Goal: Task Accomplishment & Management: Use online tool/utility

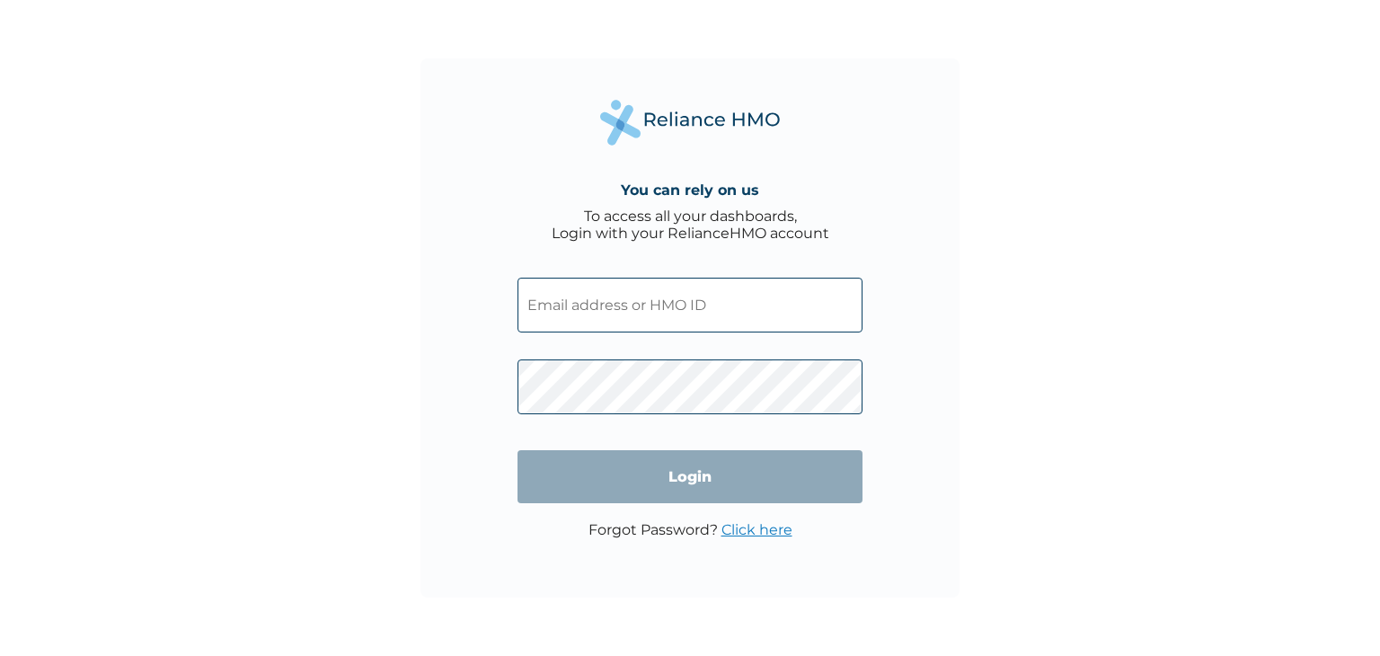
click at [719, 312] on input "text" at bounding box center [690, 305] width 345 height 55
type input "cychi4topaz@yahaoo.com"
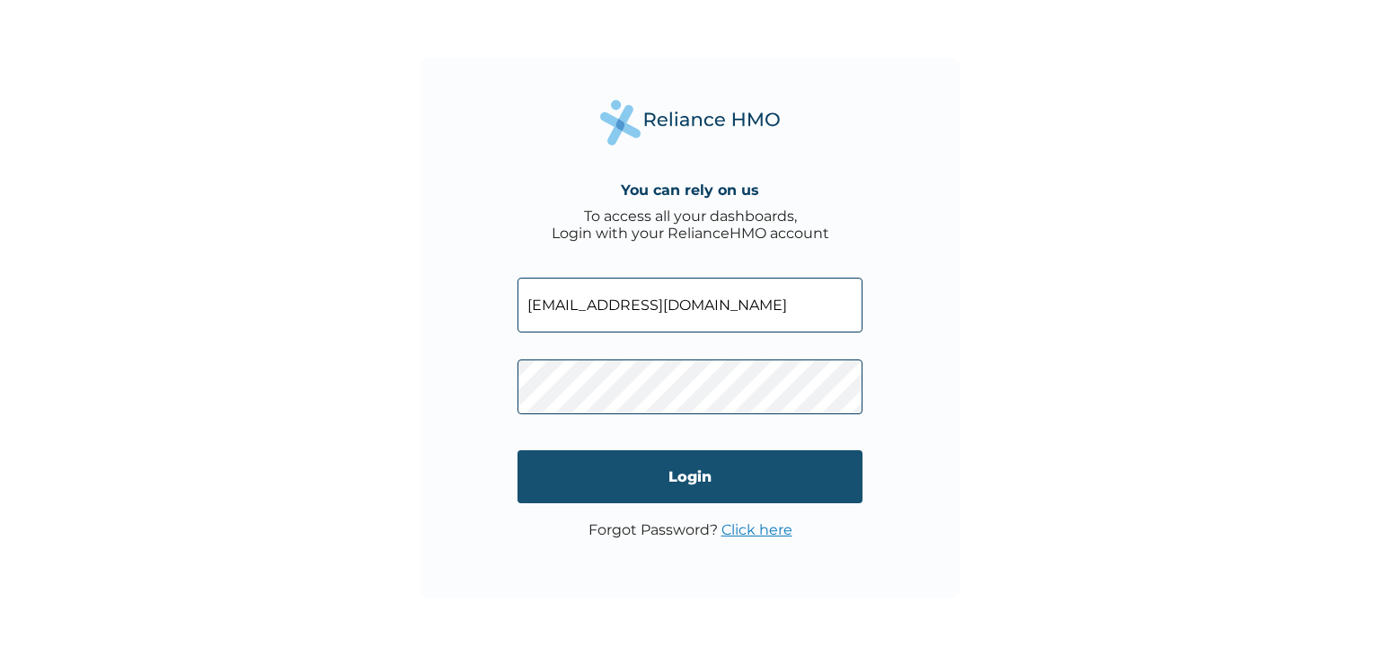
click at [681, 473] on input "Login" at bounding box center [690, 476] width 345 height 53
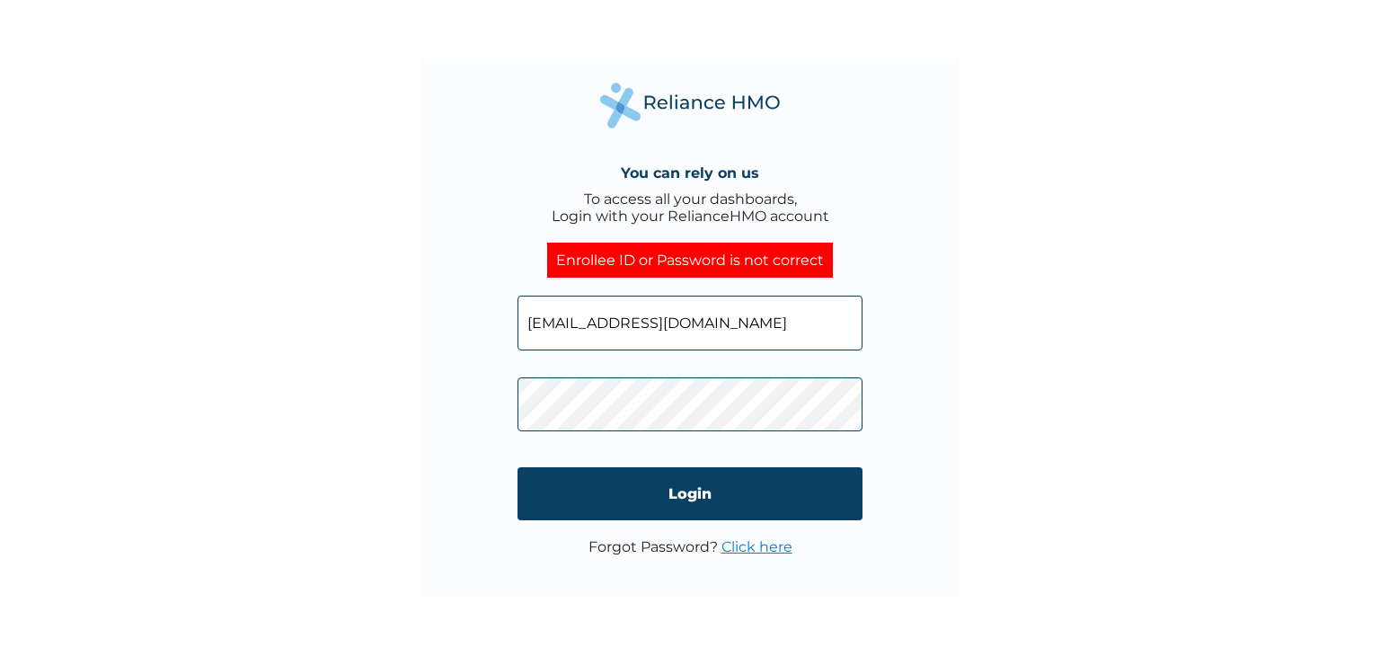
click at [629, 385] on form "cychi4topaz@yahaoo.com Login" at bounding box center [690, 409] width 345 height 262
click at [753, 547] on link "Click here" at bounding box center [757, 546] width 71 height 17
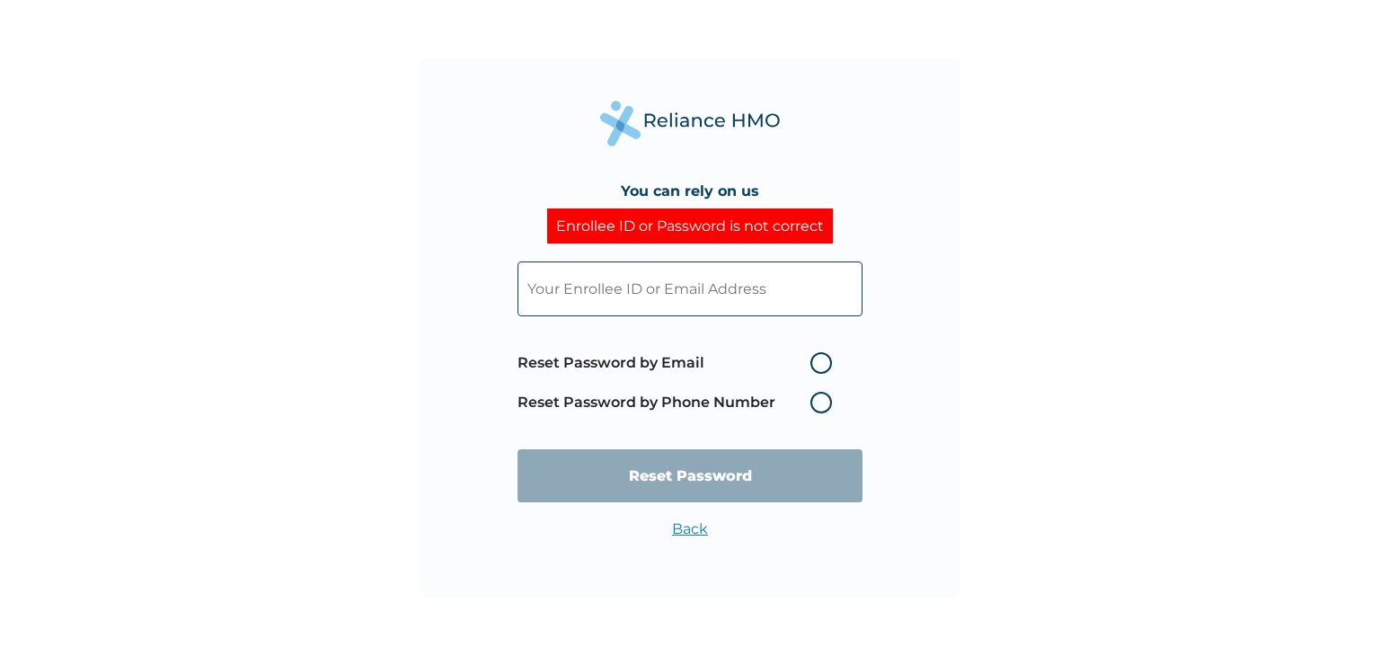
click at [823, 368] on label "Reset Password by Email" at bounding box center [680, 363] width 324 height 22
click at [814, 368] on input "Reset Password by Email" at bounding box center [799, 363] width 29 height 29
radio input "true"
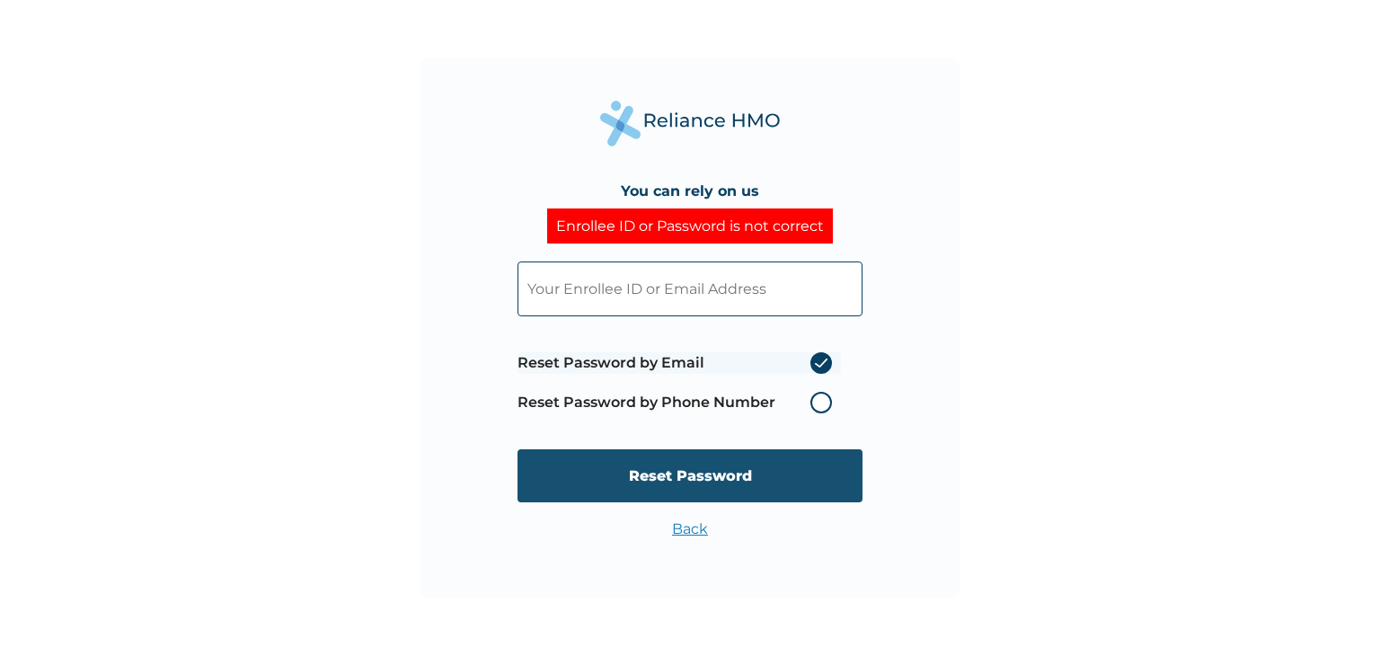
click at [709, 475] on input "Reset Password" at bounding box center [690, 475] width 345 height 53
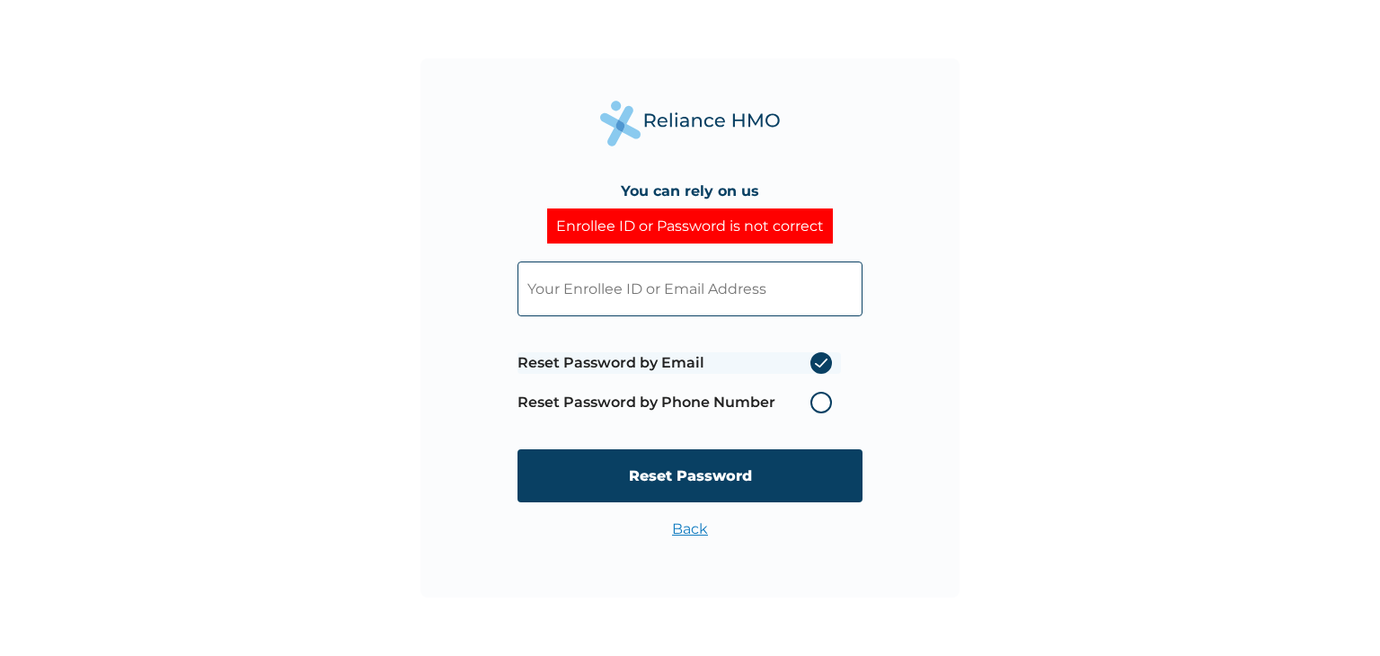
click at [679, 278] on input "text" at bounding box center [690, 289] width 345 height 55
type input "cychi4topaz@yahoo.com"
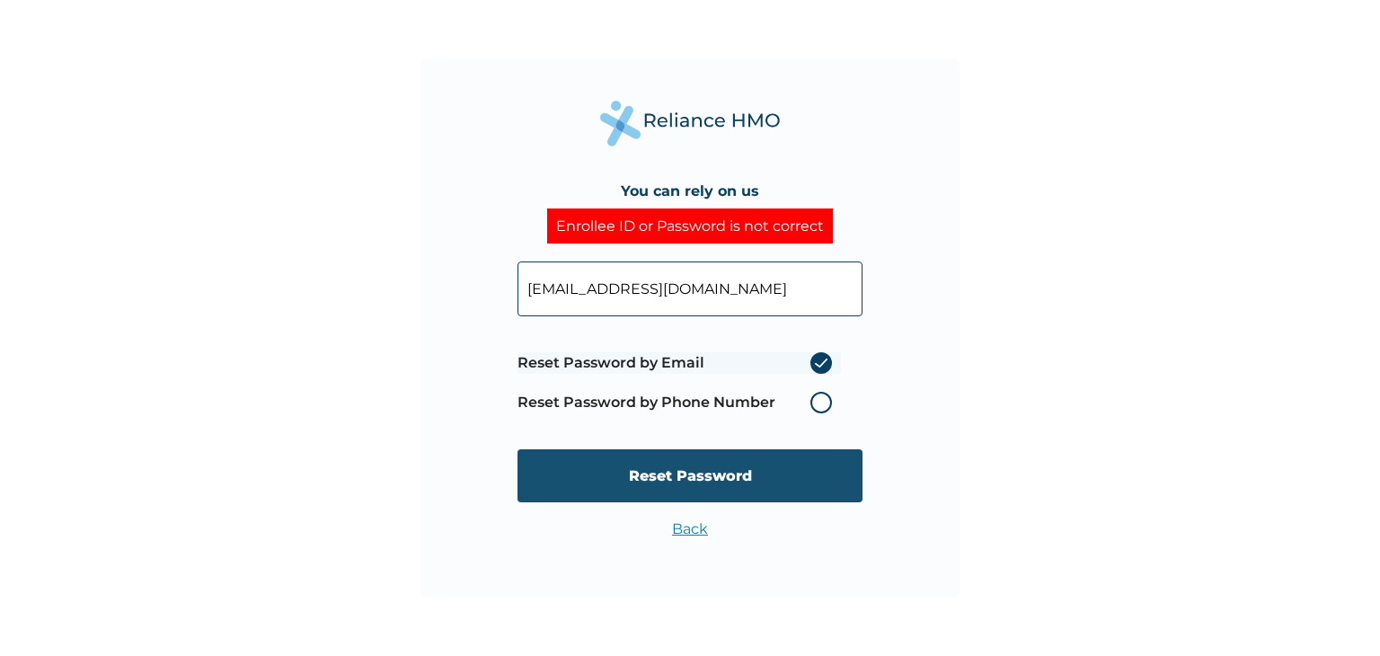
click at [689, 477] on input "Reset Password" at bounding box center [690, 475] width 345 height 53
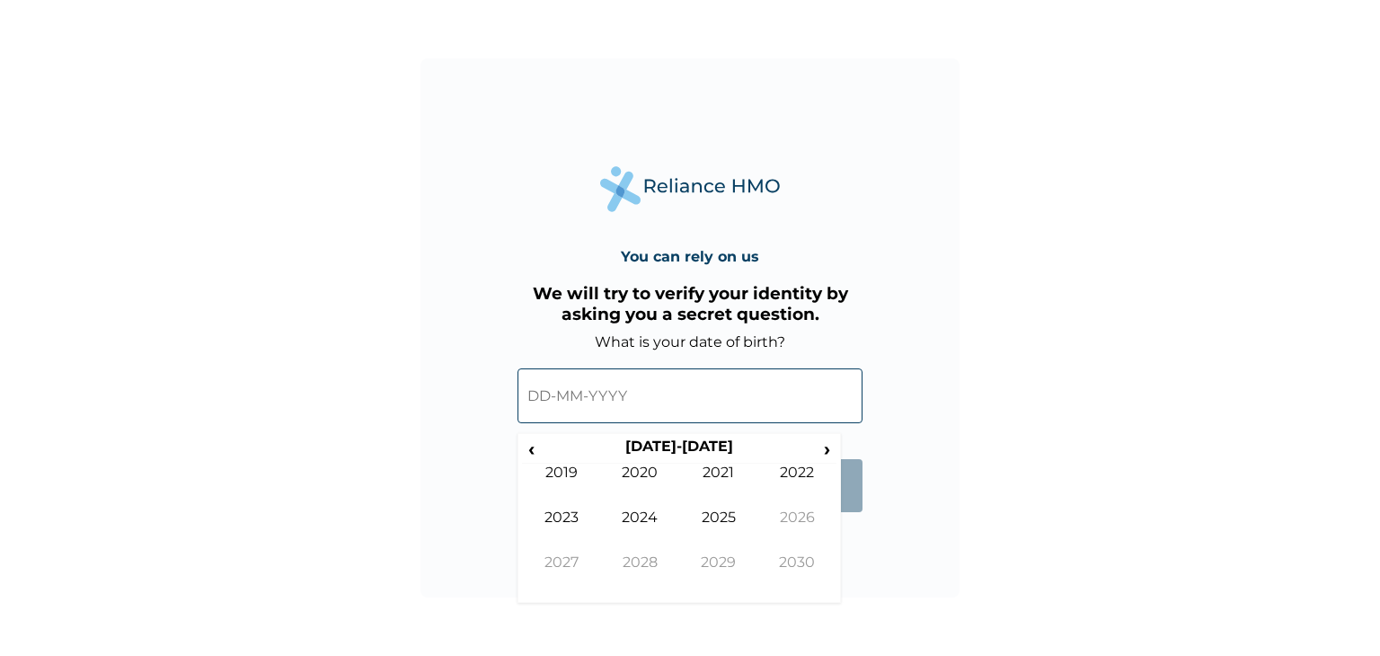
click at [619, 403] on input "text" at bounding box center [690, 395] width 345 height 55
click at [531, 450] on span "‹" at bounding box center [531, 449] width 19 height 22
click at [732, 470] on td "1991" at bounding box center [718, 486] width 79 height 45
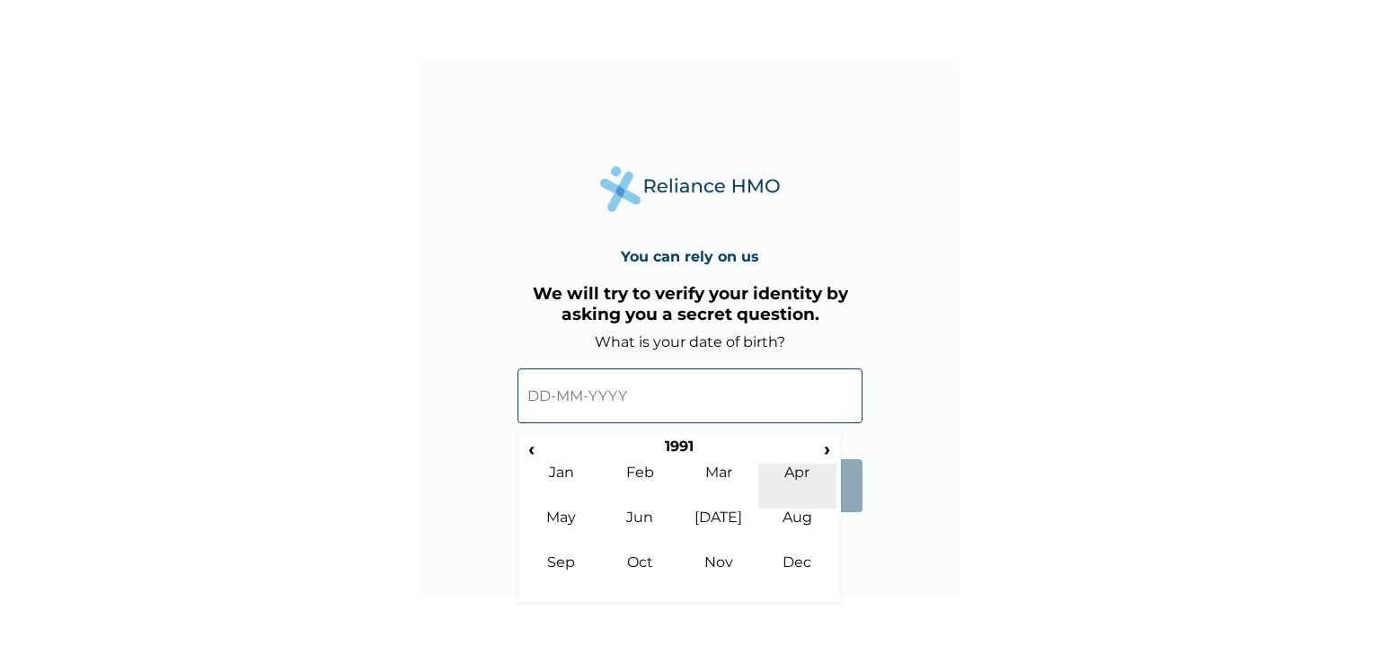
click at [797, 474] on td "Apr" at bounding box center [797, 486] width 79 height 45
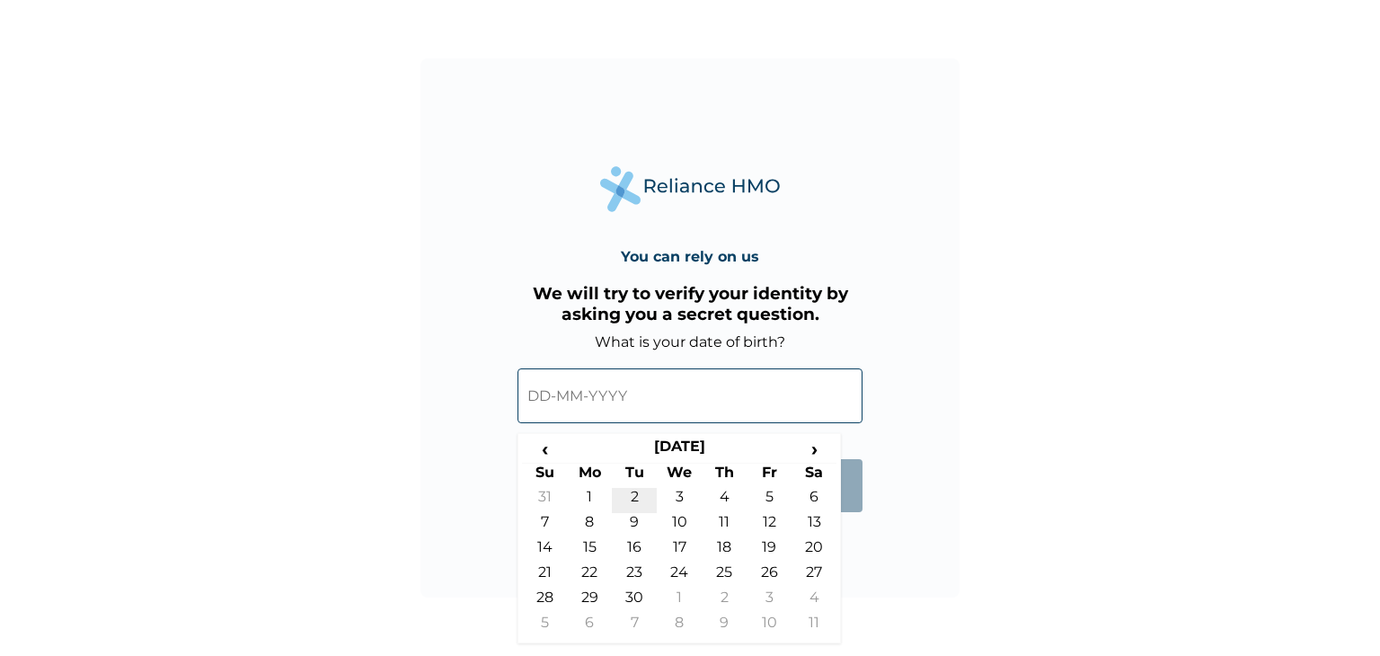
click at [637, 497] on td "2" at bounding box center [634, 500] width 45 height 25
type input "02-04-1991"
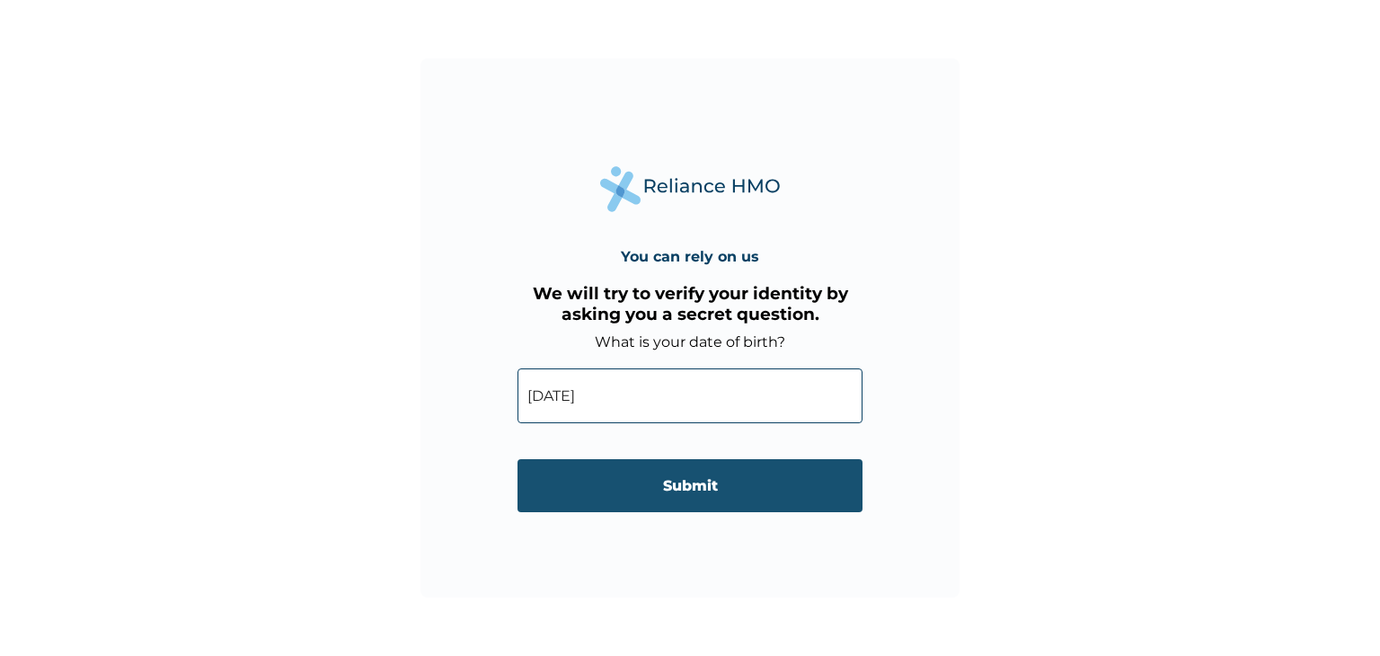
click at [674, 495] on input "Submit" at bounding box center [690, 485] width 345 height 53
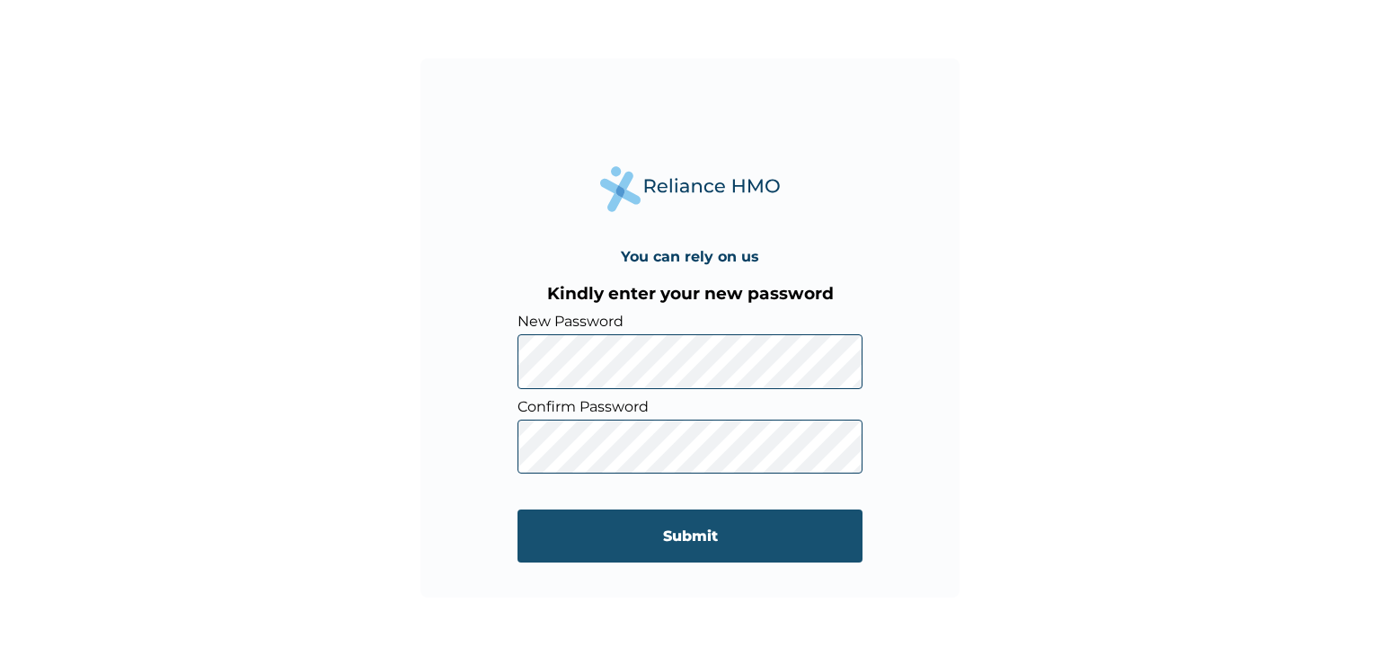
click at [696, 533] on input "Submit" at bounding box center [690, 536] width 345 height 53
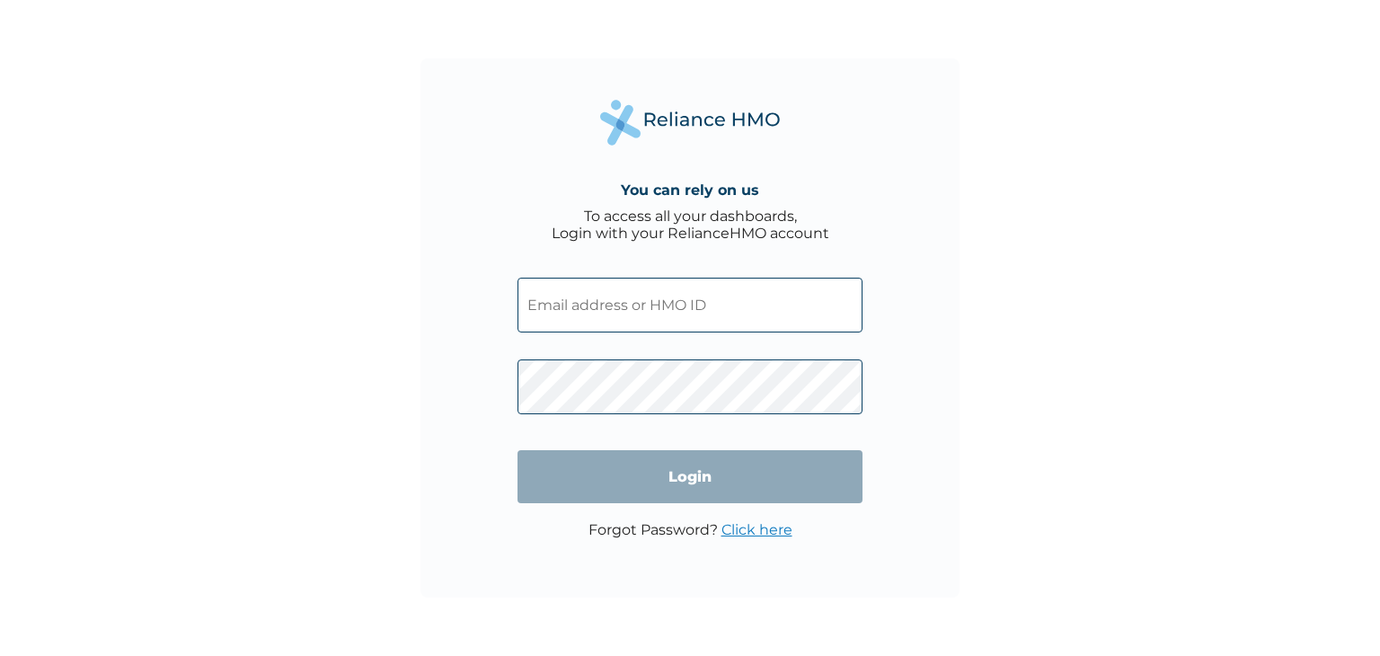
type input "cychi4topaz@yahoo.com"
click at [686, 476] on input "Login" at bounding box center [690, 476] width 345 height 53
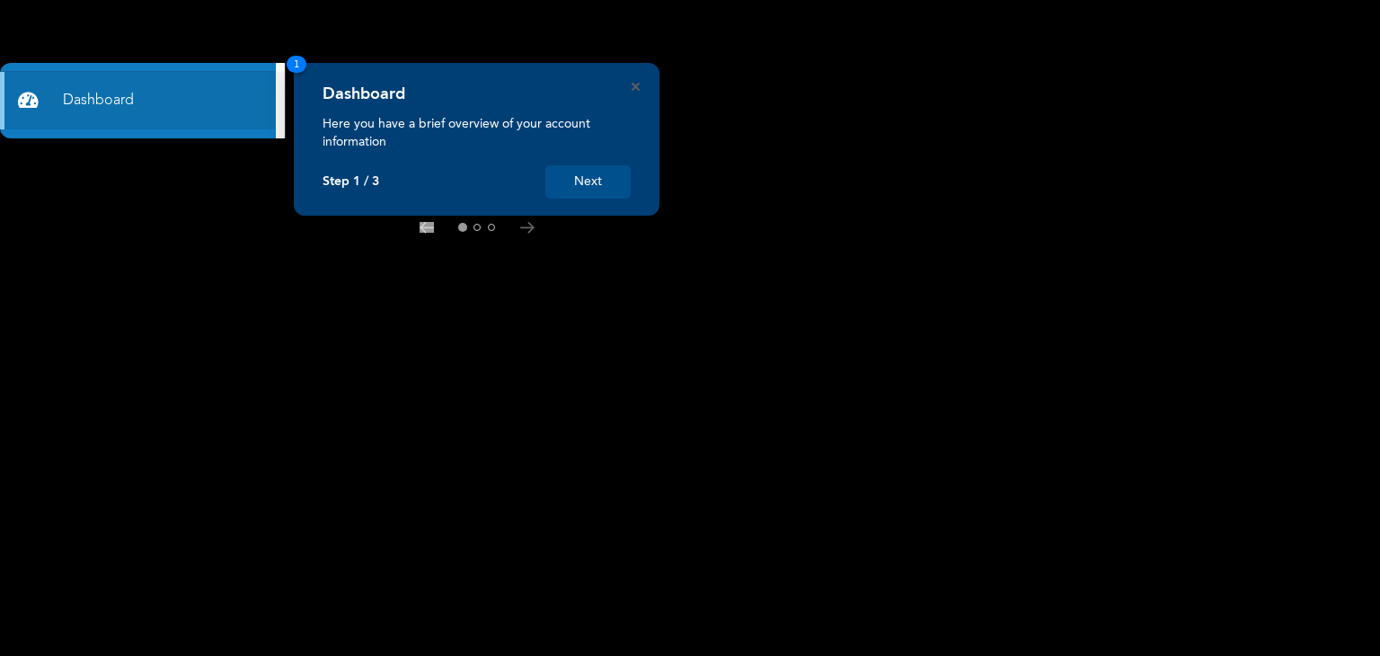
click at [611, 185] on button "Next" at bounding box center [587, 181] width 85 height 33
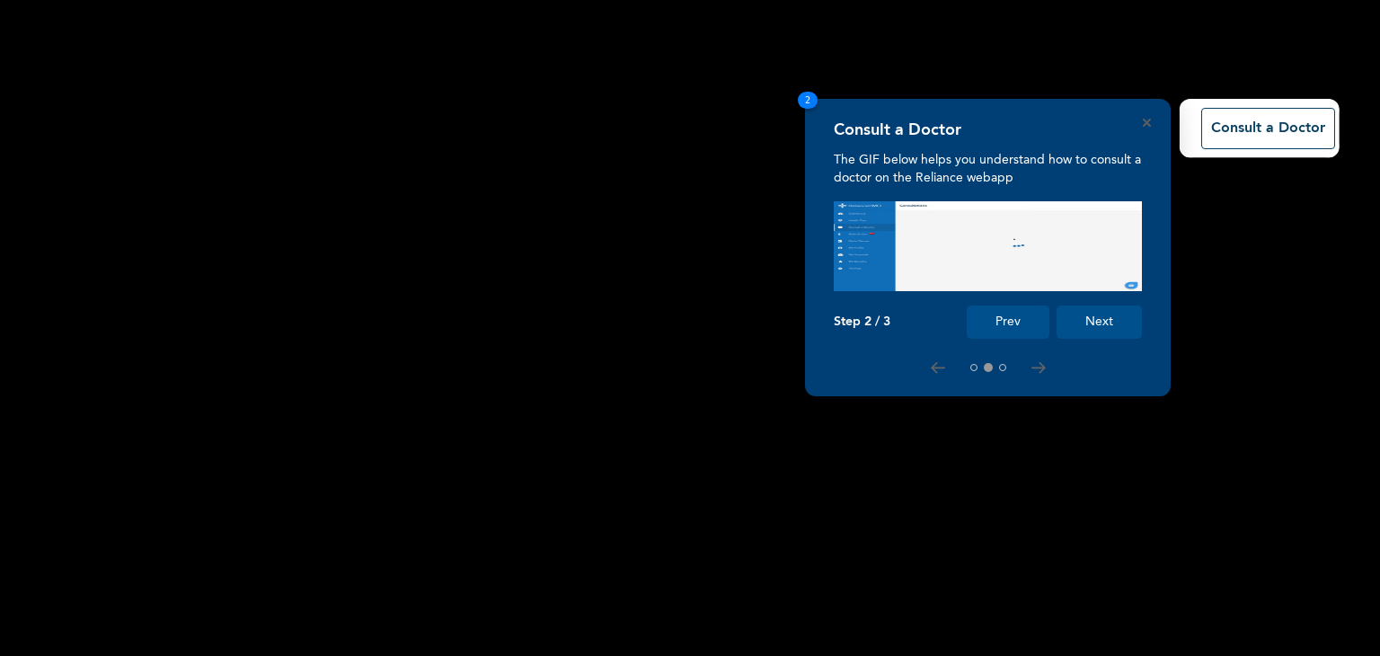
click at [1096, 325] on button "Next" at bounding box center [1099, 322] width 85 height 33
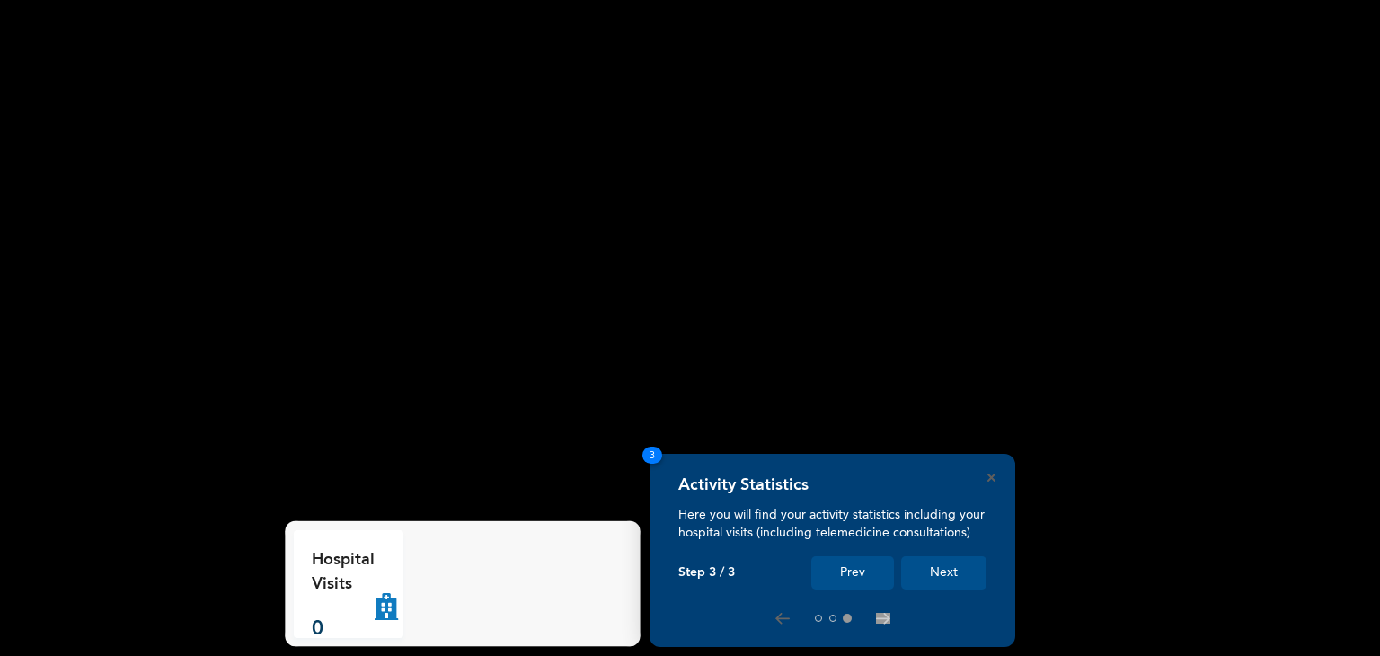
click at [953, 565] on button "Next" at bounding box center [943, 572] width 85 height 33
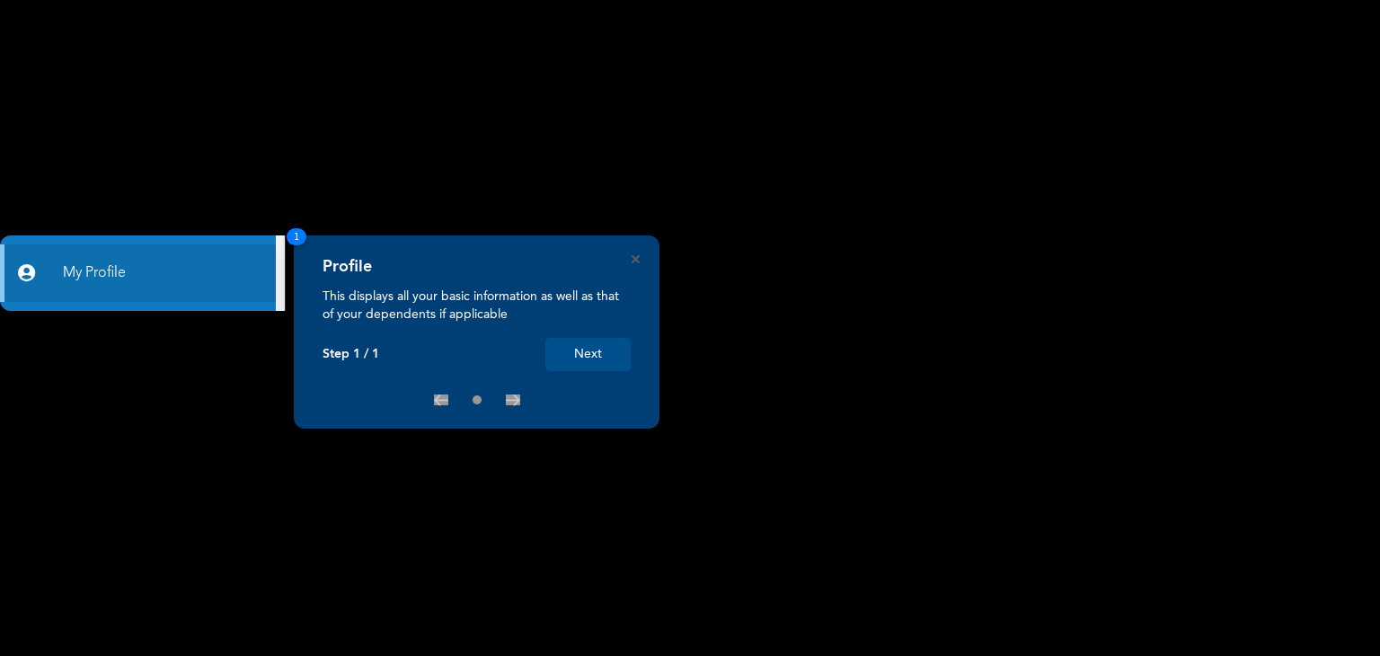
click at [594, 360] on button "Next" at bounding box center [587, 354] width 85 height 33
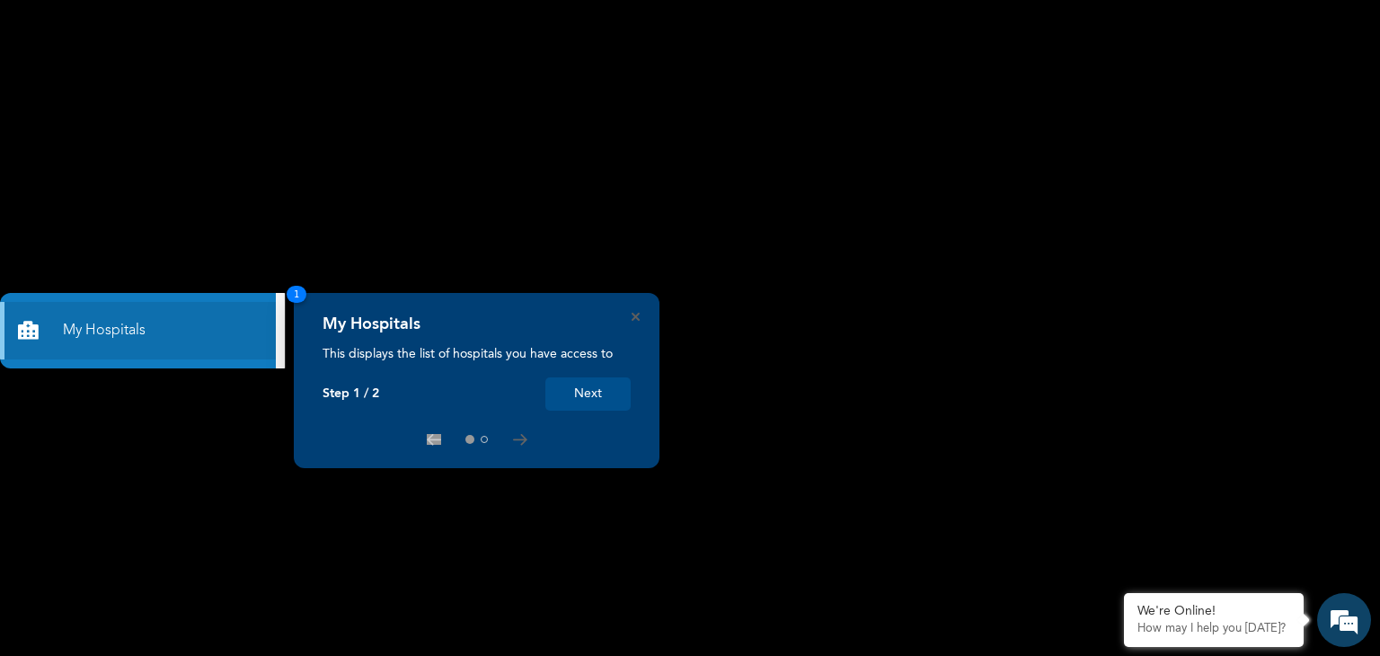
click at [599, 393] on button "Next" at bounding box center [587, 393] width 85 height 33
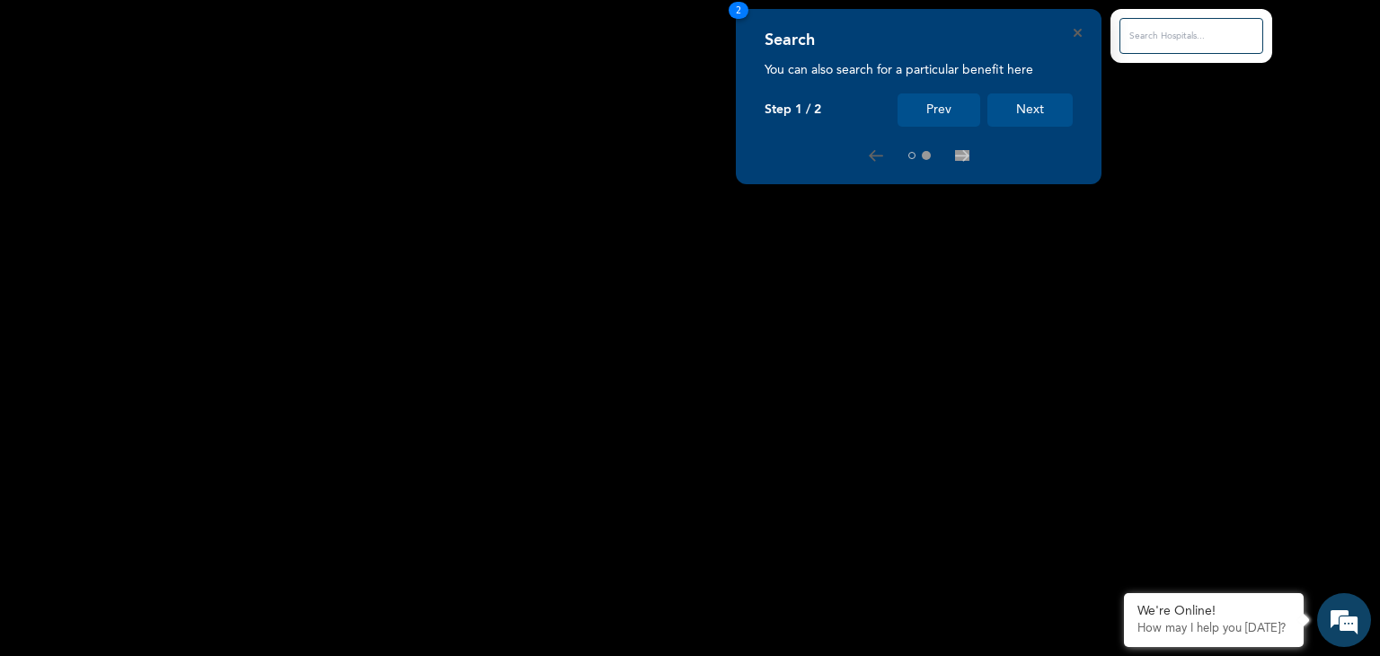
click at [1024, 123] on button "Next" at bounding box center [1030, 109] width 85 height 33
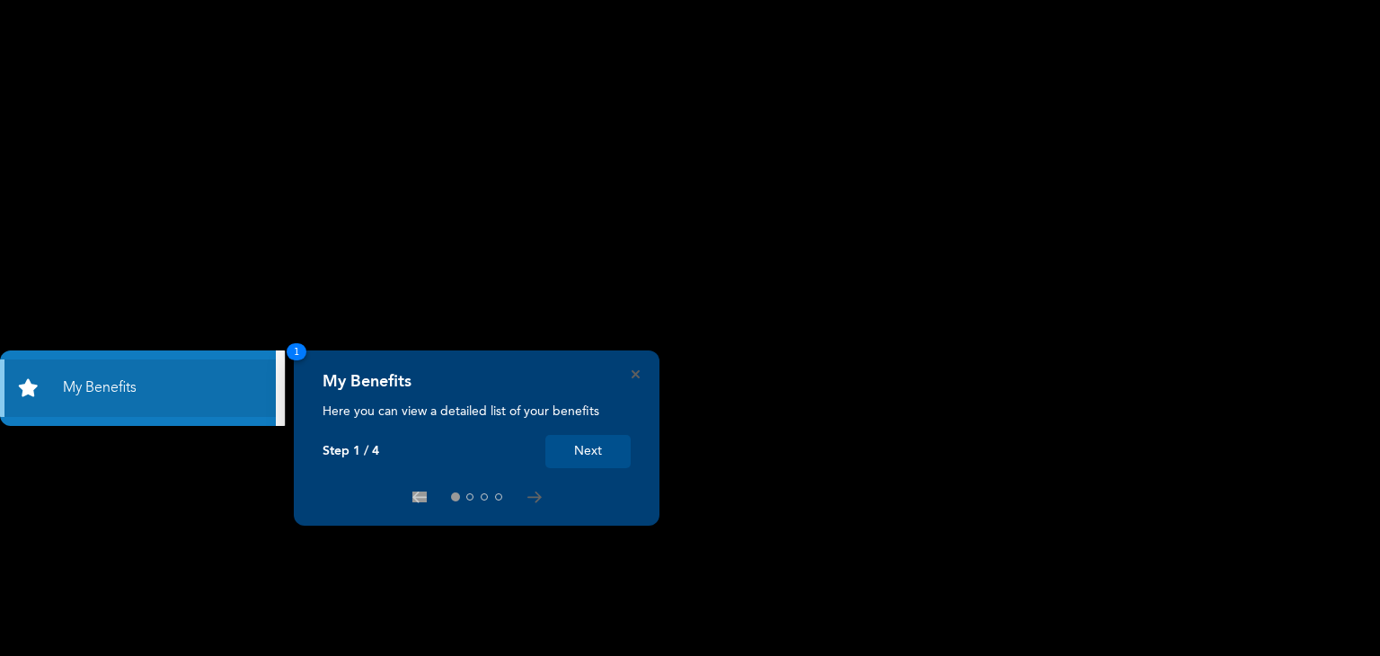
click at [603, 454] on button "Next" at bounding box center [587, 451] width 85 height 33
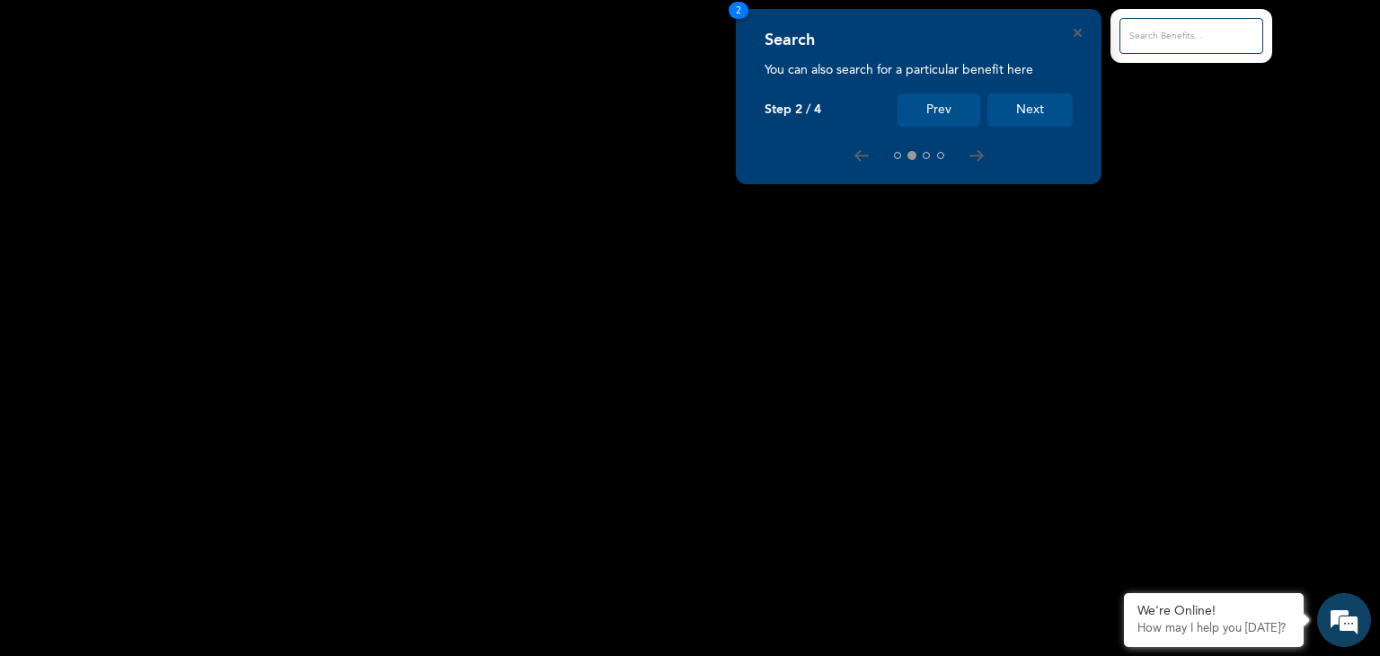
click at [1042, 113] on button "Next" at bounding box center [1030, 109] width 85 height 33
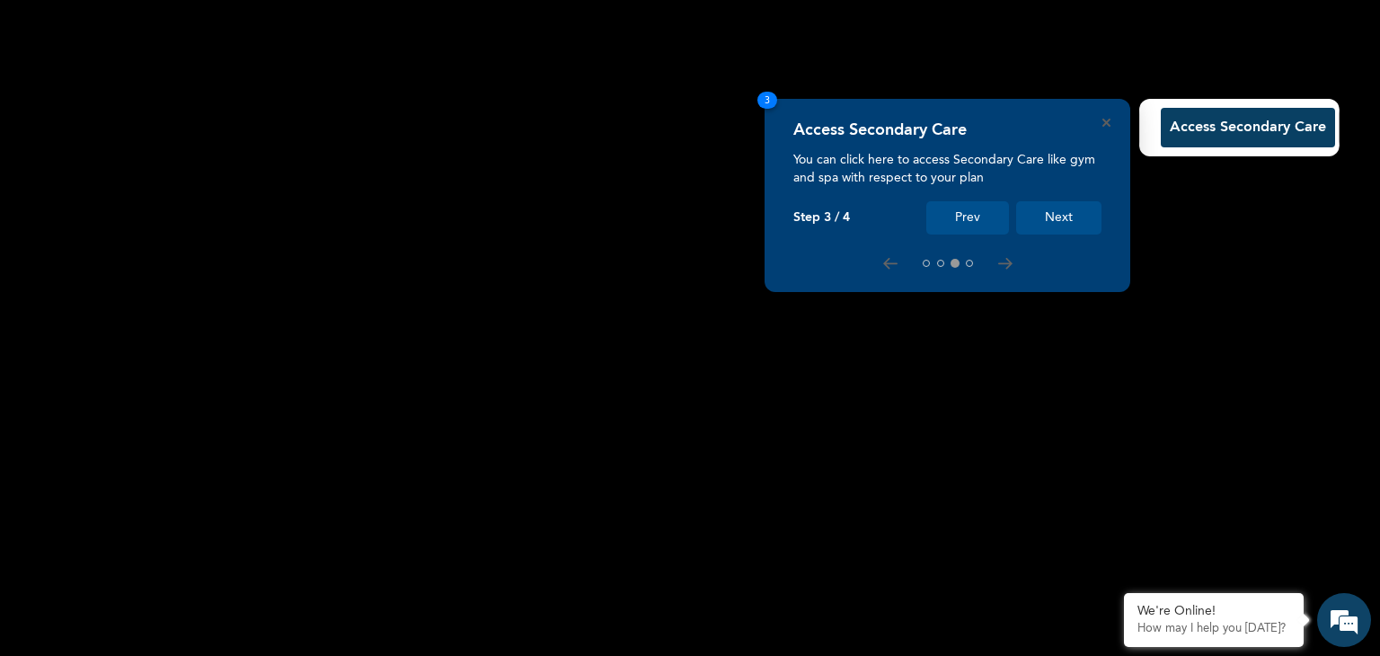
click at [1067, 223] on button "Next" at bounding box center [1058, 217] width 85 height 33
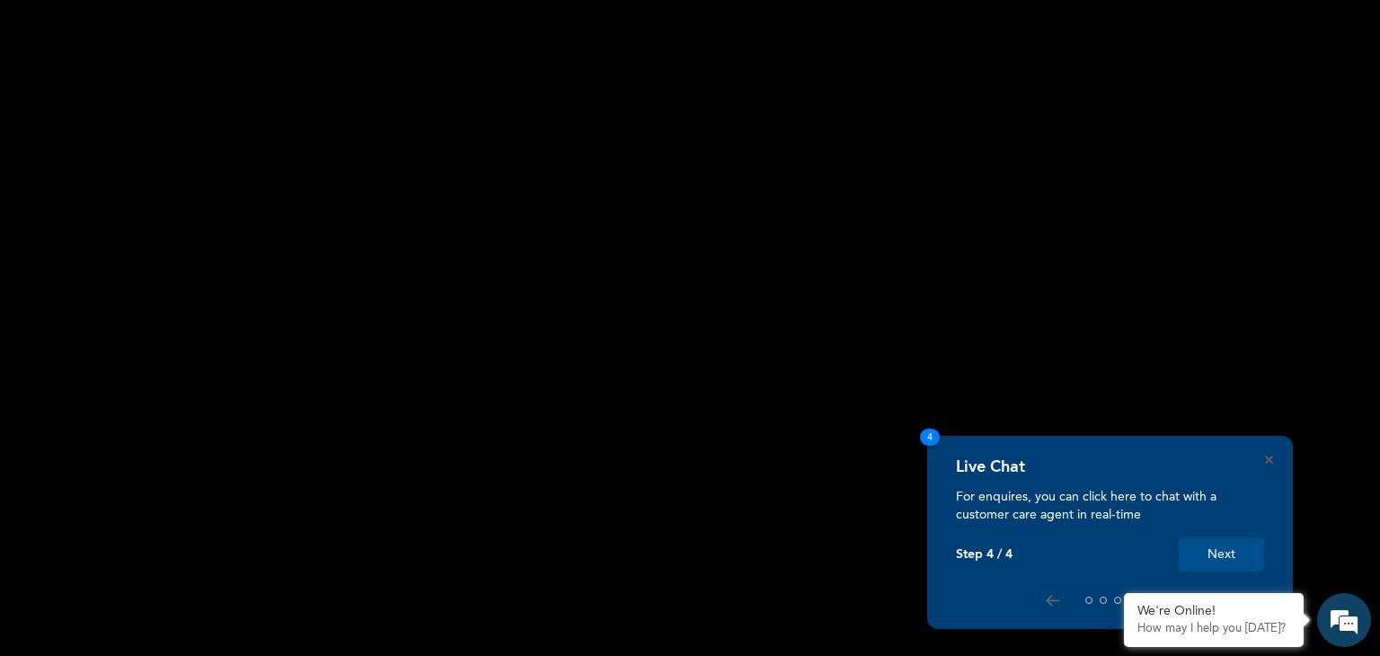
click at [1224, 553] on button "Next" at bounding box center [1221, 554] width 85 height 33
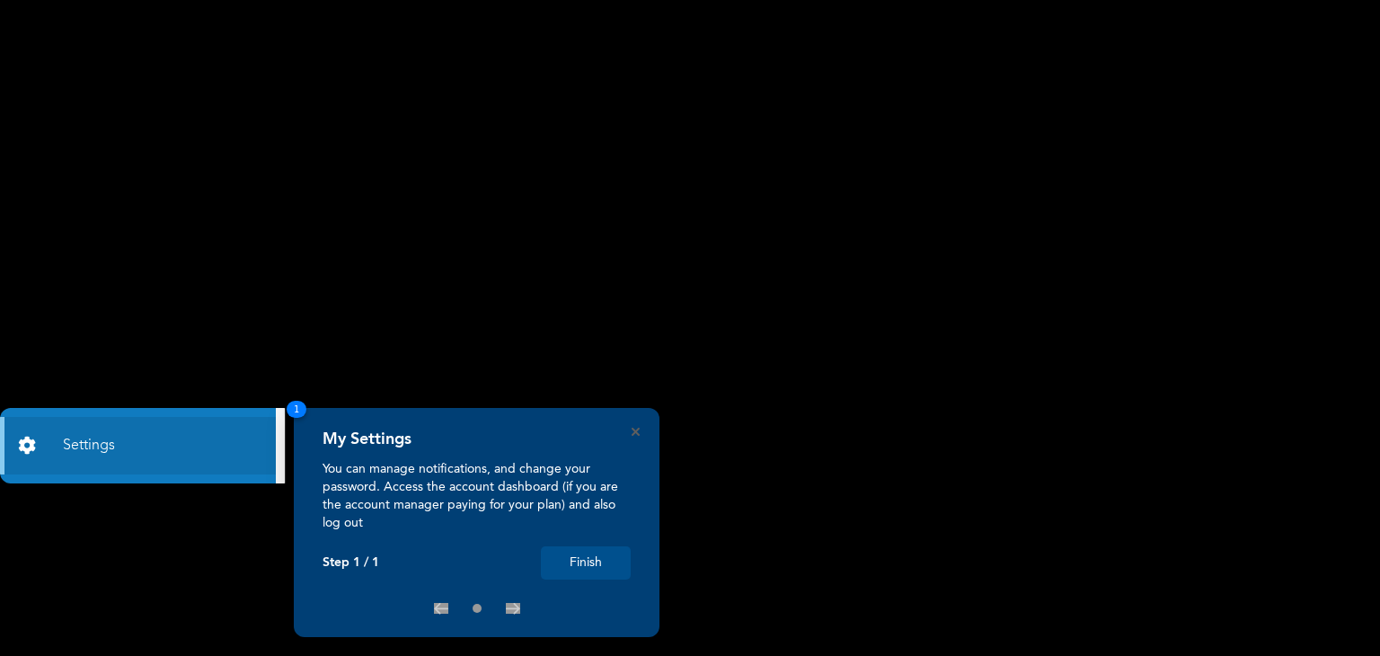
click at [613, 562] on button "Finish" at bounding box center [586, 562] width 90 height 33
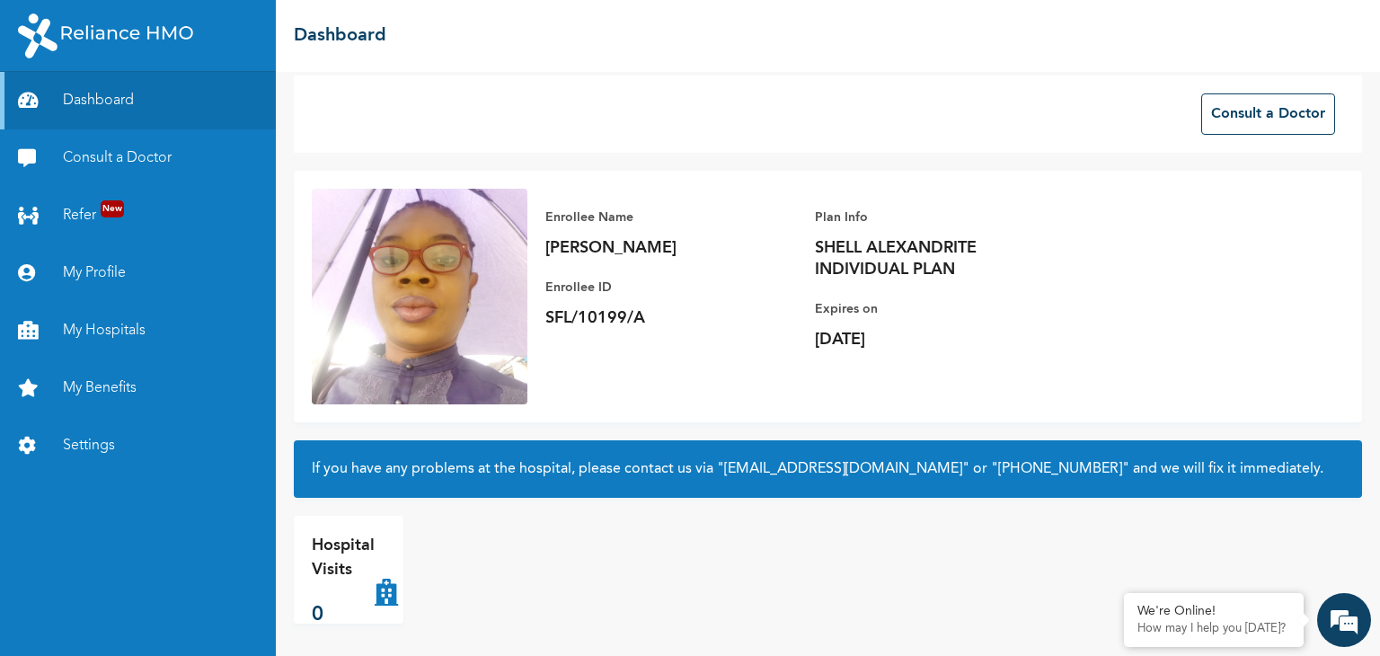
scroll to position [18, 0]
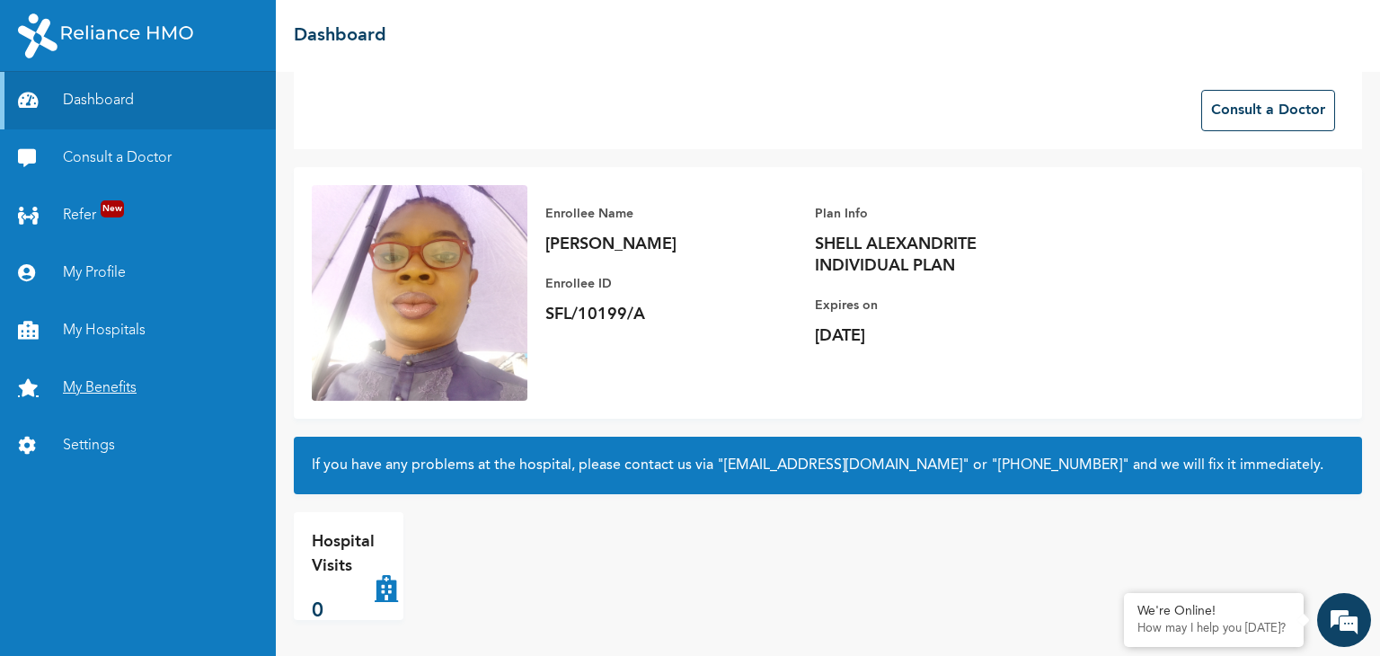
click at [93, 387] on link "My Benefits" at bounding box center [138, 388] width 276 height 58
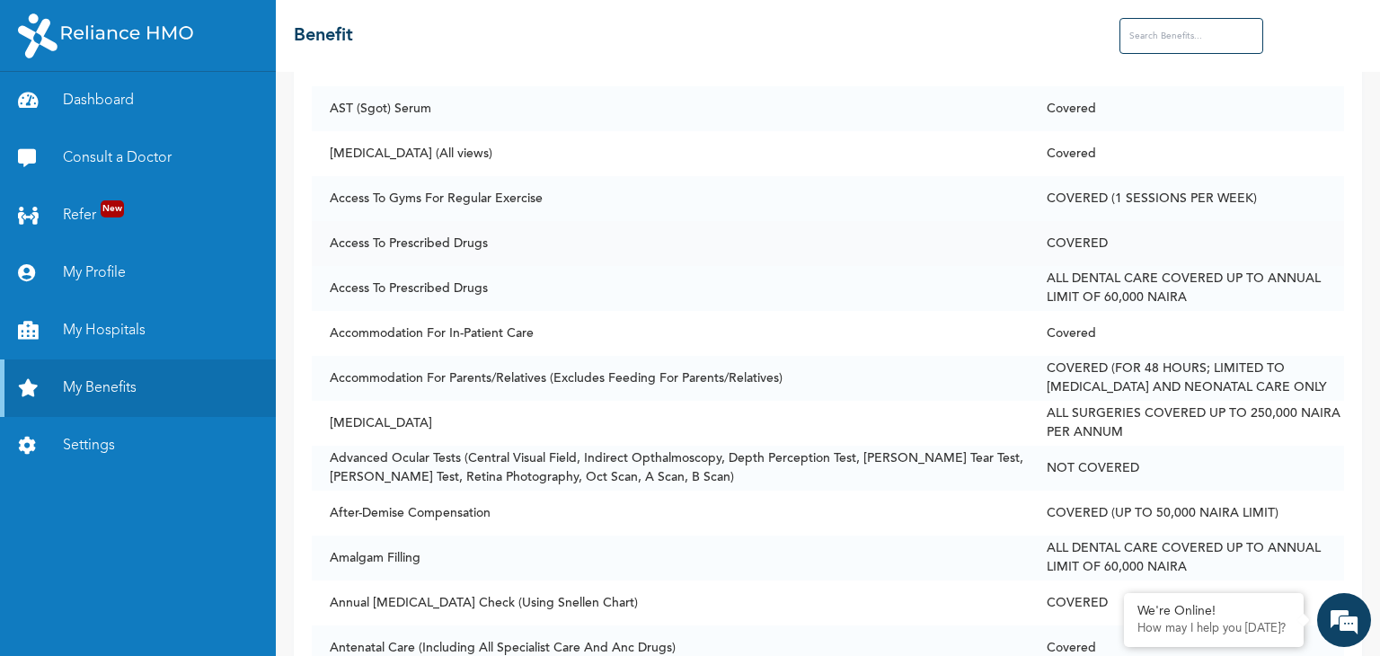
scroll to position [251, 0]
click at [1161, 280] on td "ALL DENTAL CARE COVERED UP TO ANNUAL LIMIT OF 60,000 NAIRA" at bounding box center [1186, 287] width 315 height 45
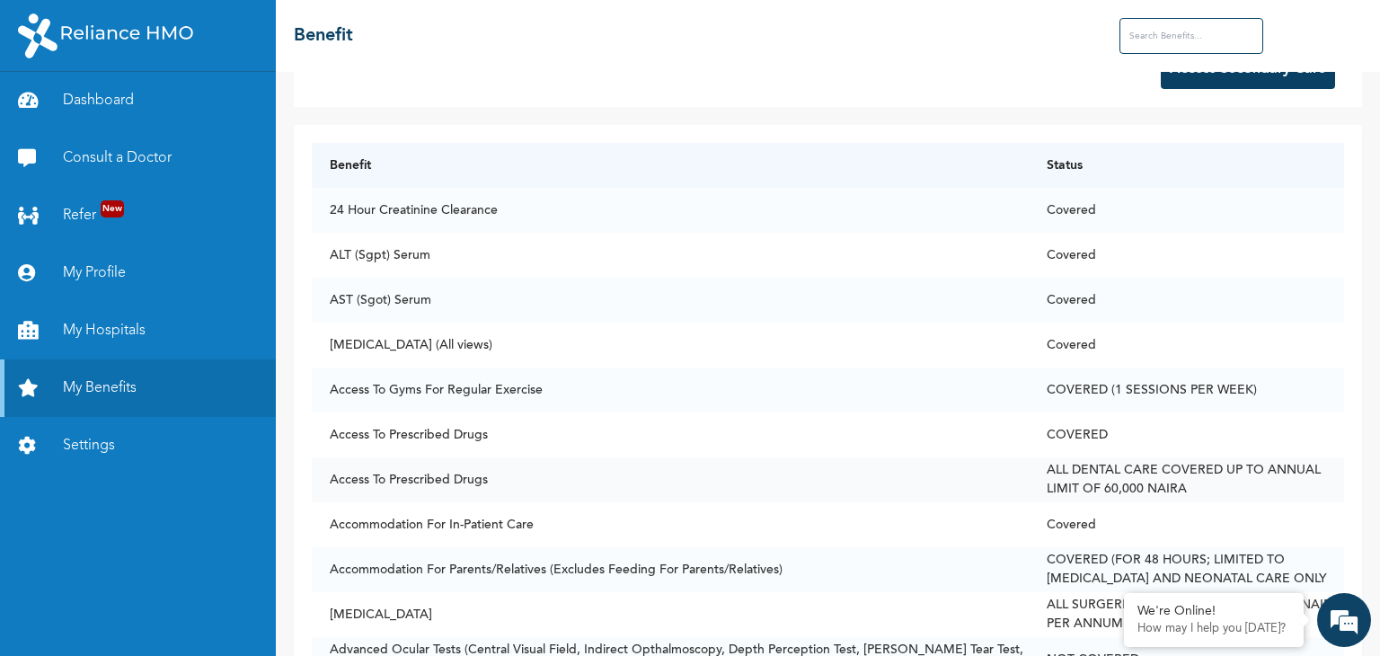
scroll to position [0, 0]
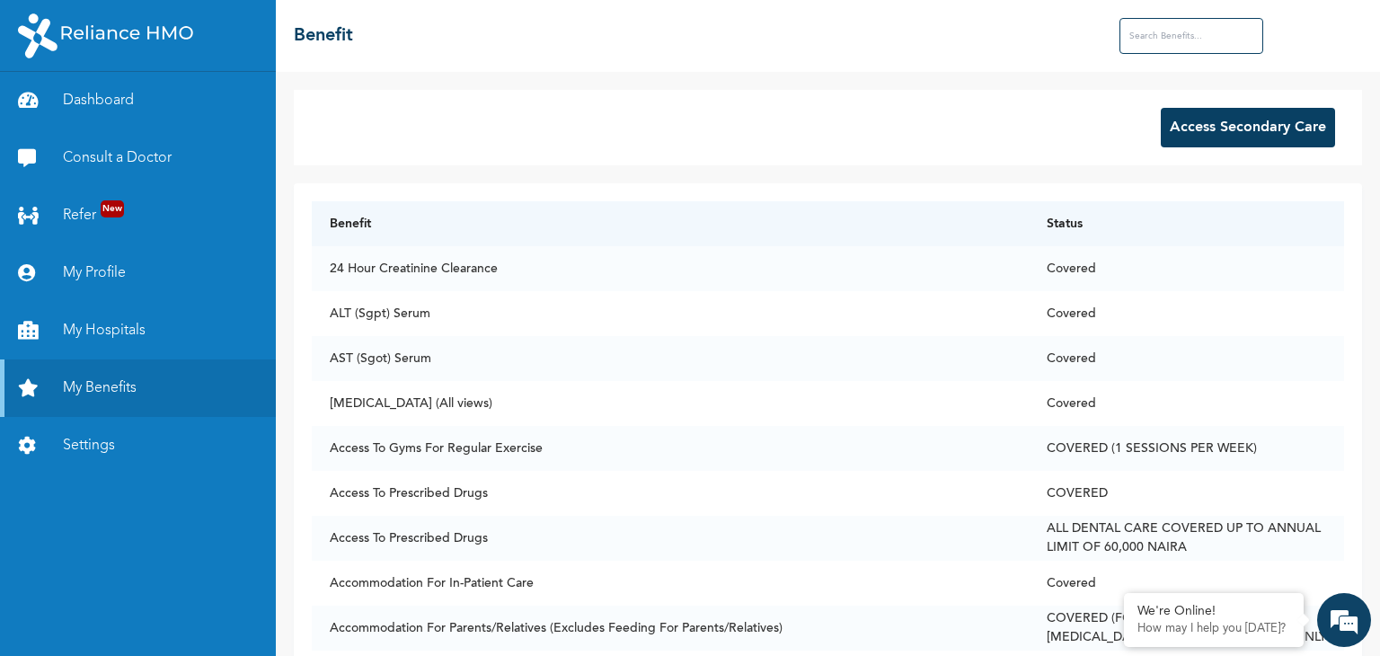
click at [1185, 38] on input "text" at bounding box center [1192, 36] width 144 height 36
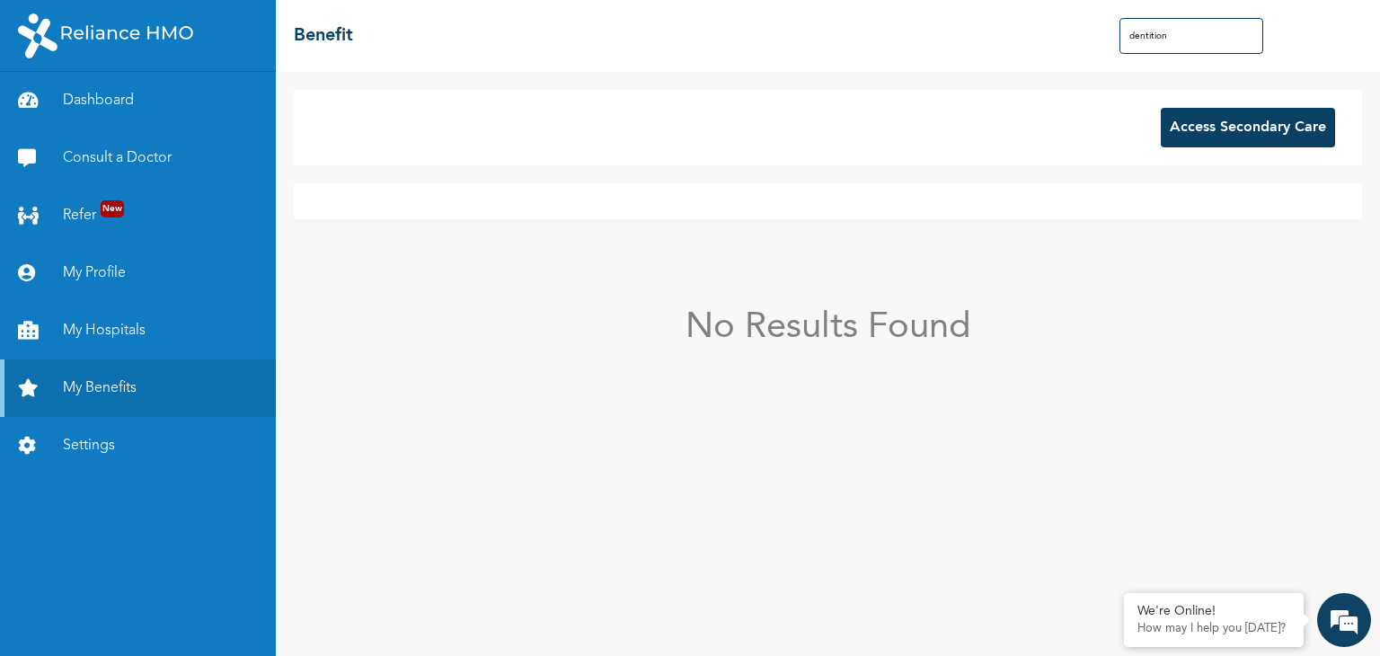
type input "dentition"
click at [1224, 32] on input "dentition" at bounding box center [1192, 36] width 144 height 36
click at [1269, 126] on button "Access Secondary Care" at bounding box center [1248, 128] width 174 height 40
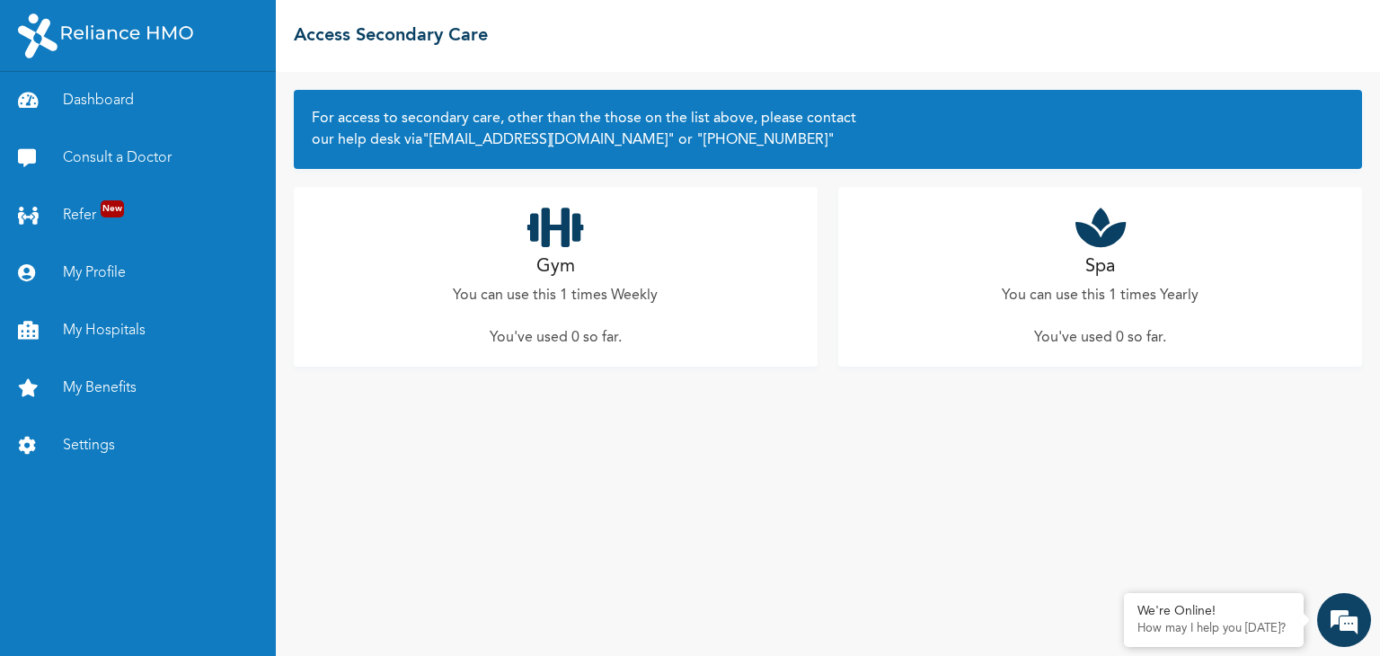
click at [582, 266] on div "Gym You can use this 1 times Weekly You've used 0 so far ." at bounding box center [556, 277] width 524 height 180
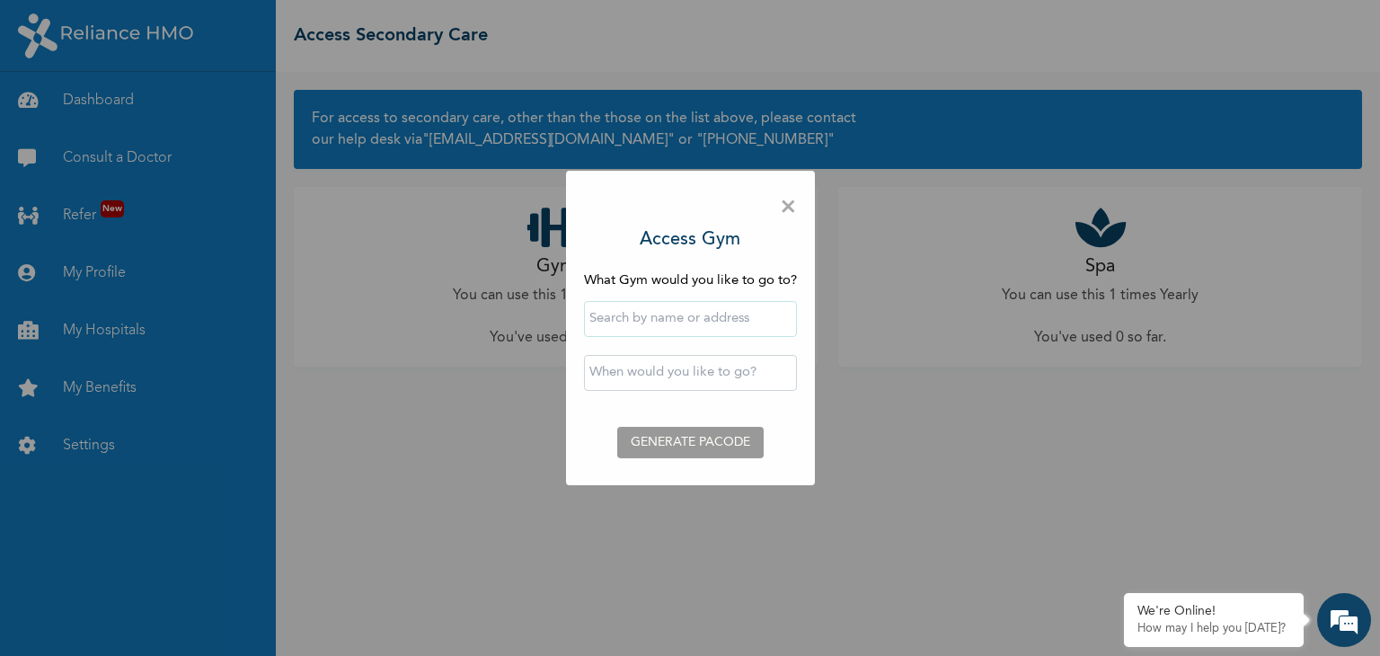
click at [1175, 271] on div "× Access Gym What Gym would you like to go to? ‹ September 2025 › Su Mo Tu We T…" at bounding box center [690, 328] width 1380 height 656
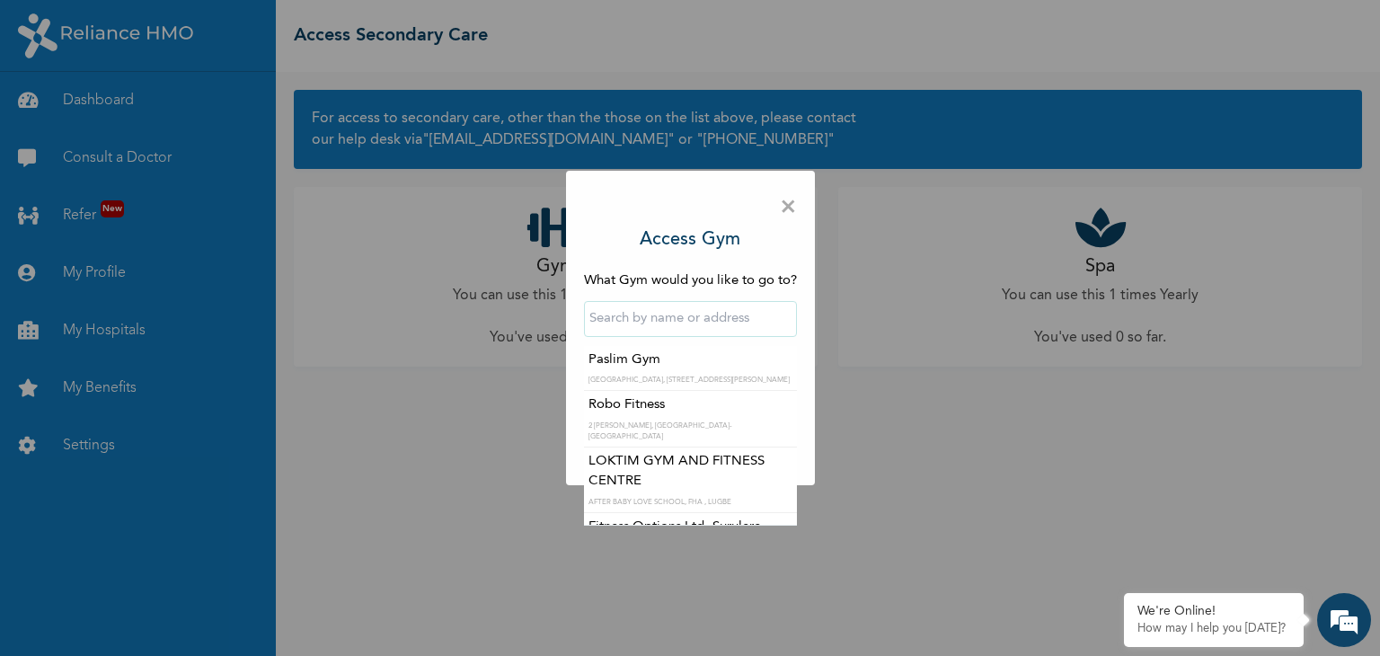
click at [721, 321] on input "text" at bounding box center [690, 319] width 213 height 36
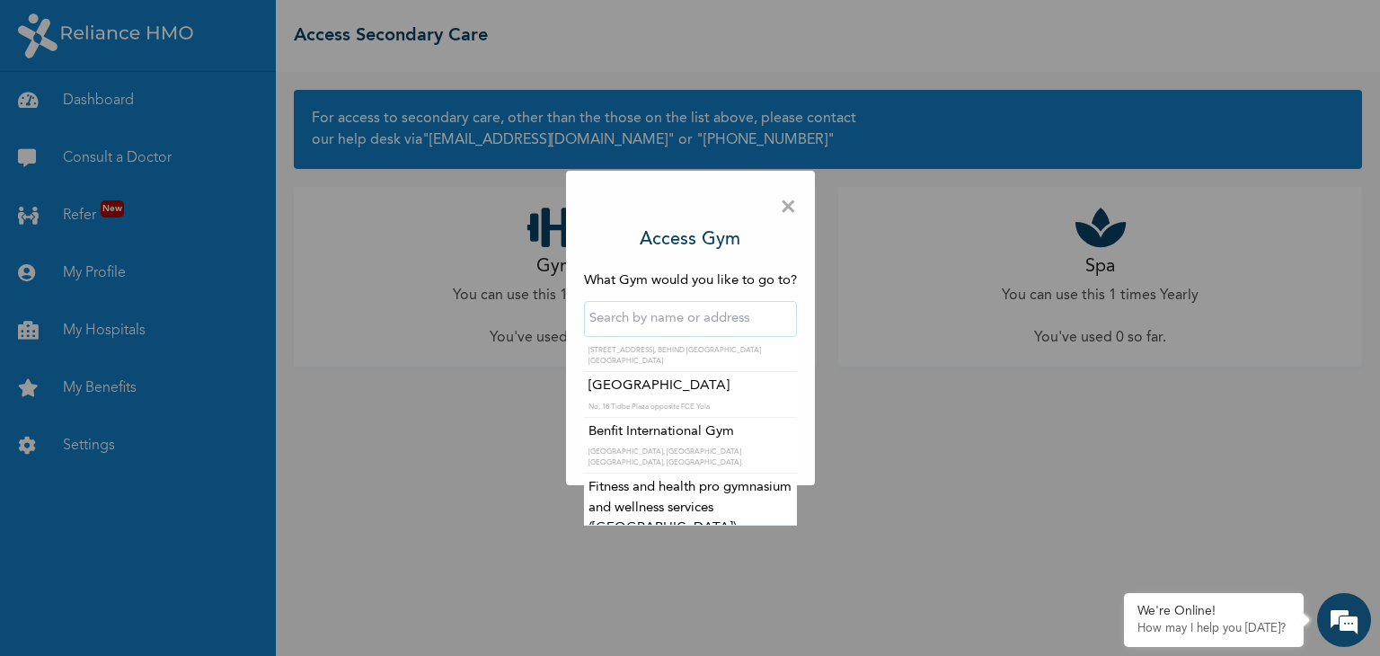
scroll to position [9610, 0]
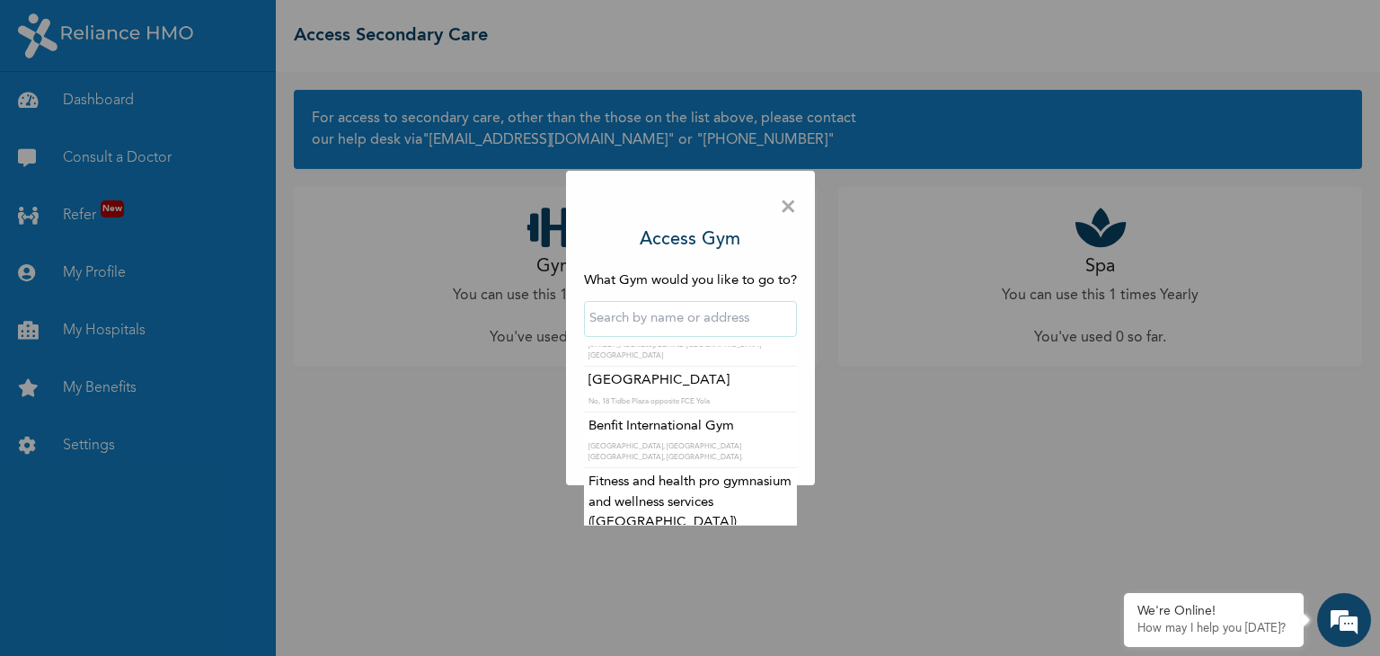
click at [712, 324] on input "text" at bounding box center [690, 319] width 213 height 36
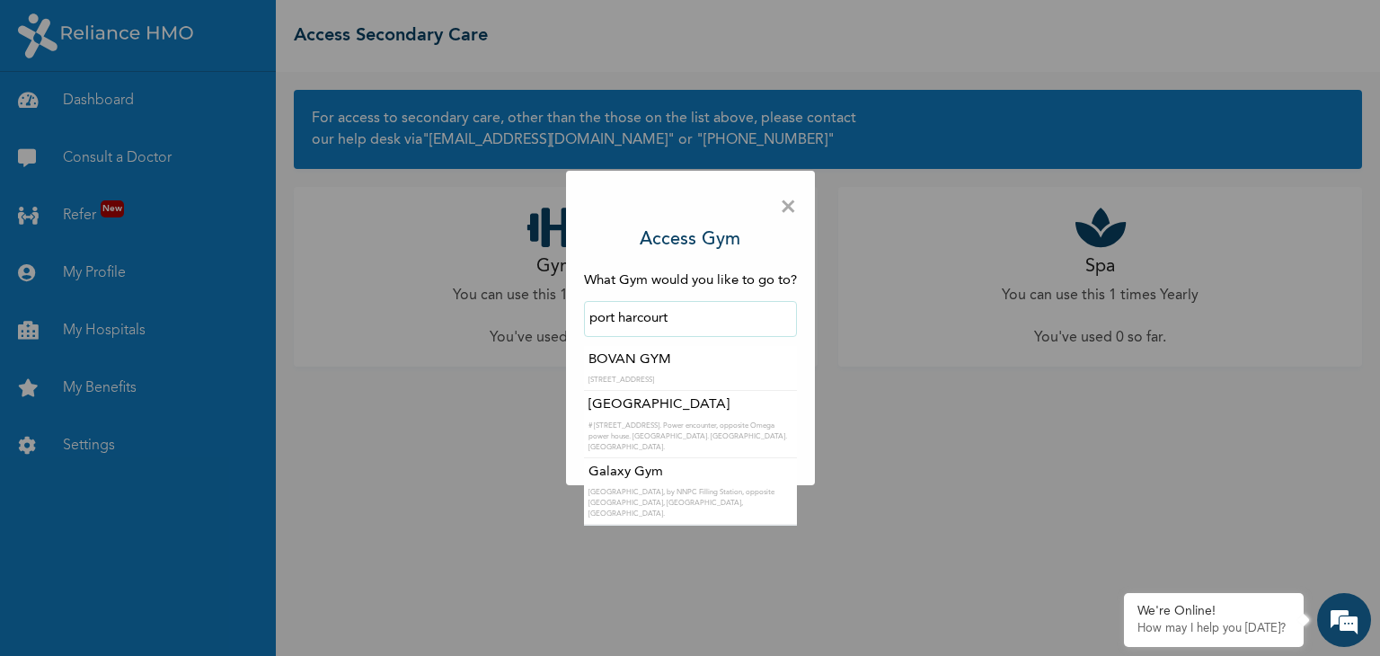
scroll to position [33, 0]
type input "port harcourt"
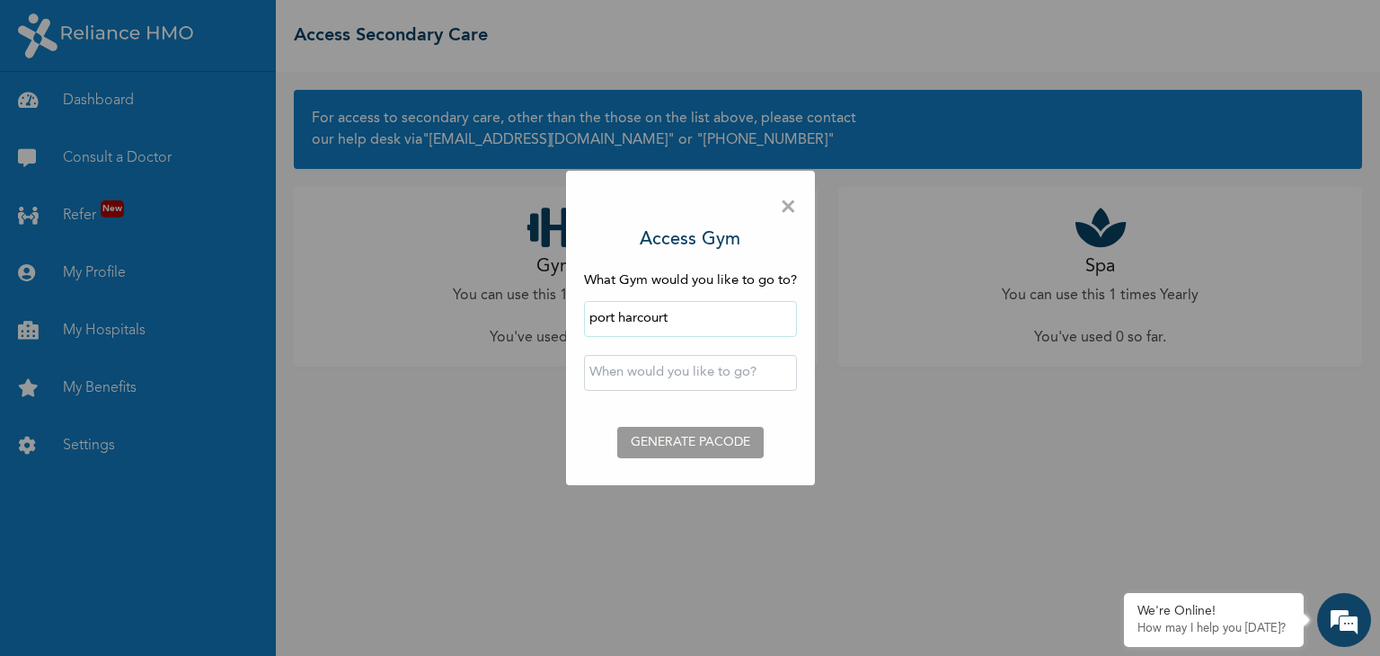
click at [788, 209] on span "×" at bounding box center [788, 208] width 17 height 38
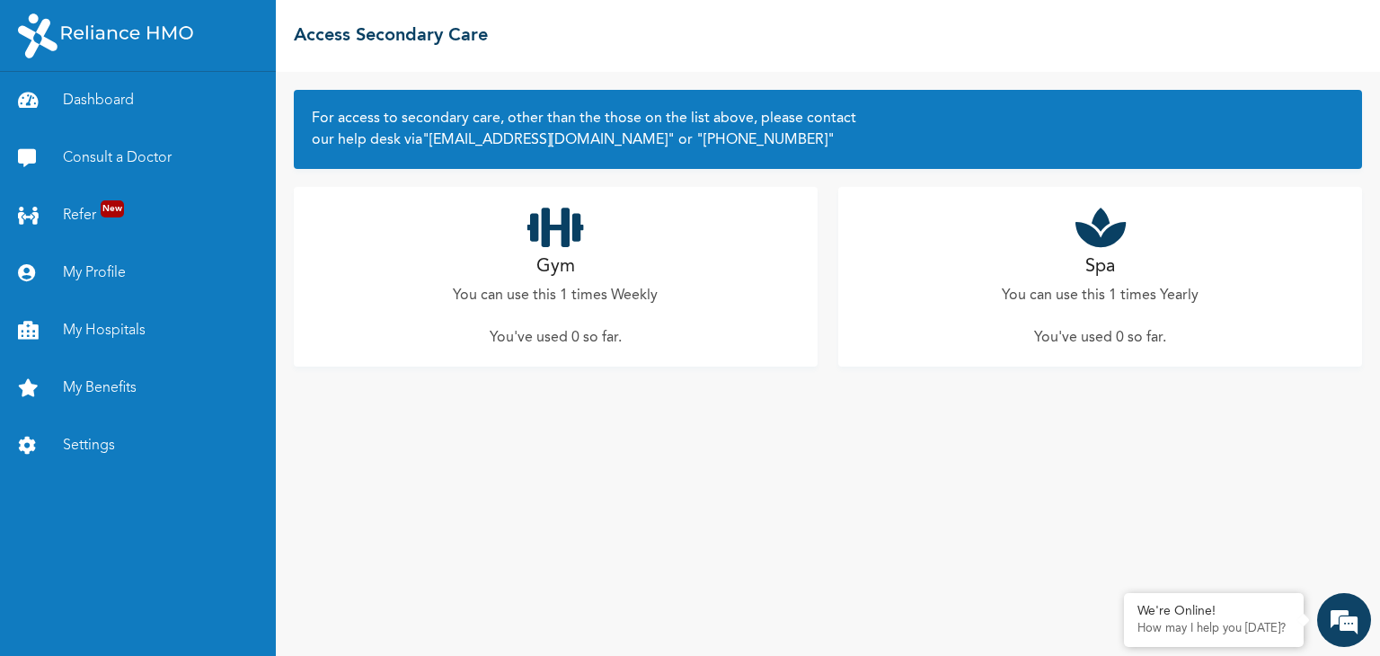
click at [1128, 272] on div "Spa You can use this 1 times Yearly You've used 0 so far ." at bounding box center [1100, 277] width 524 height 180
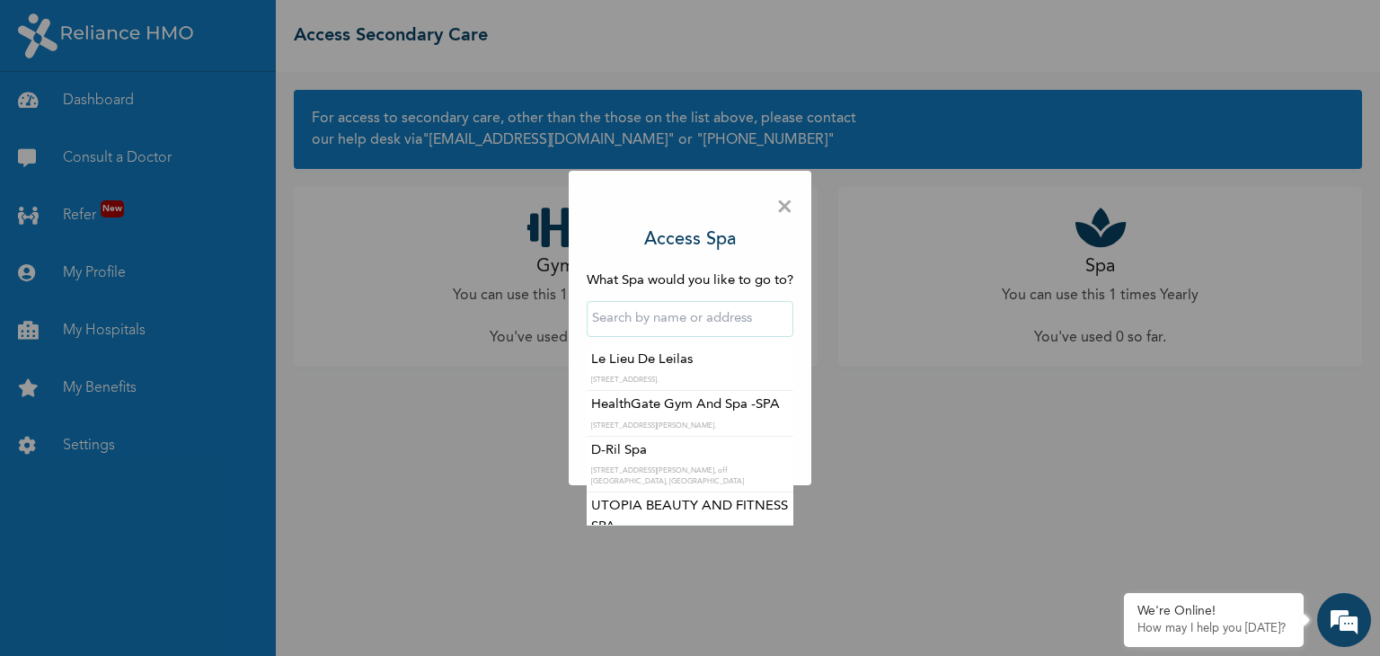
click at [762, 324] on input "text" at bounding box center [690, 319] width 207 height 36
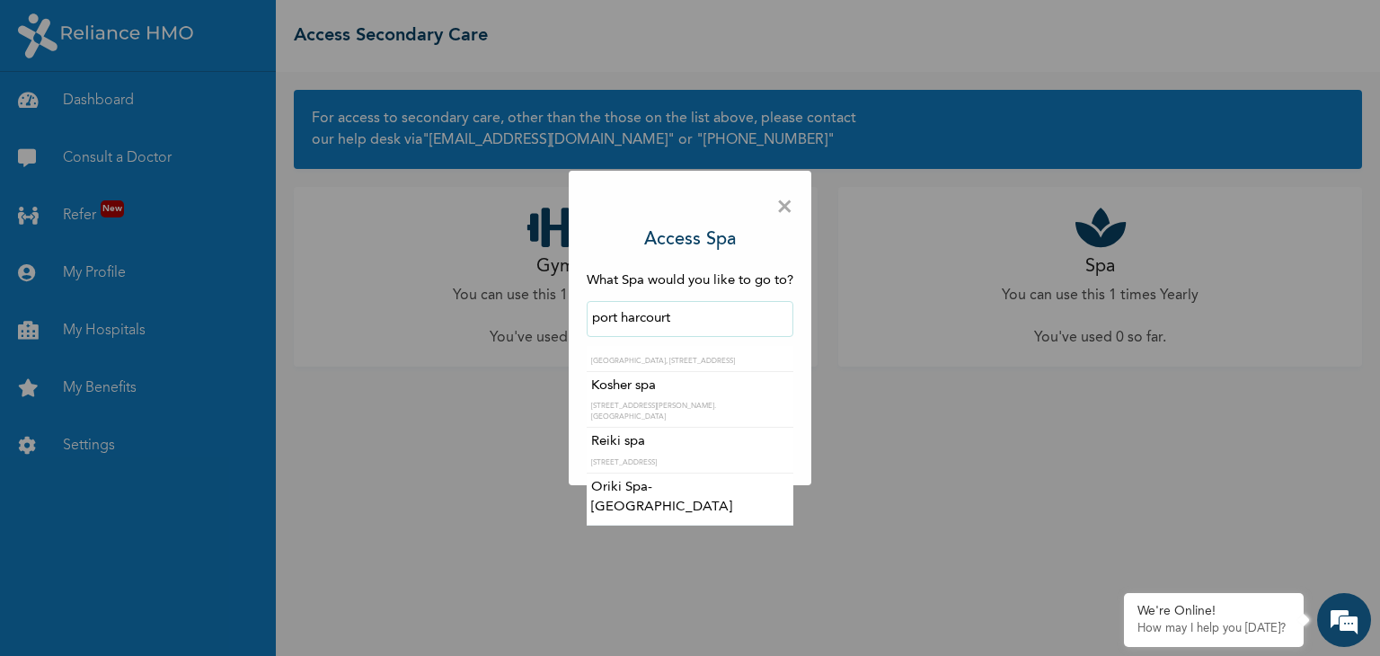
scroll to position [47, 0]
type input "port harcourt"
click at [1005, 433] on div "× Access Spa What Spa would you like to go to? port harcourt BOVAN SPA No 29 Ru…" at bounding box center [690, 328] width 1380 height 656
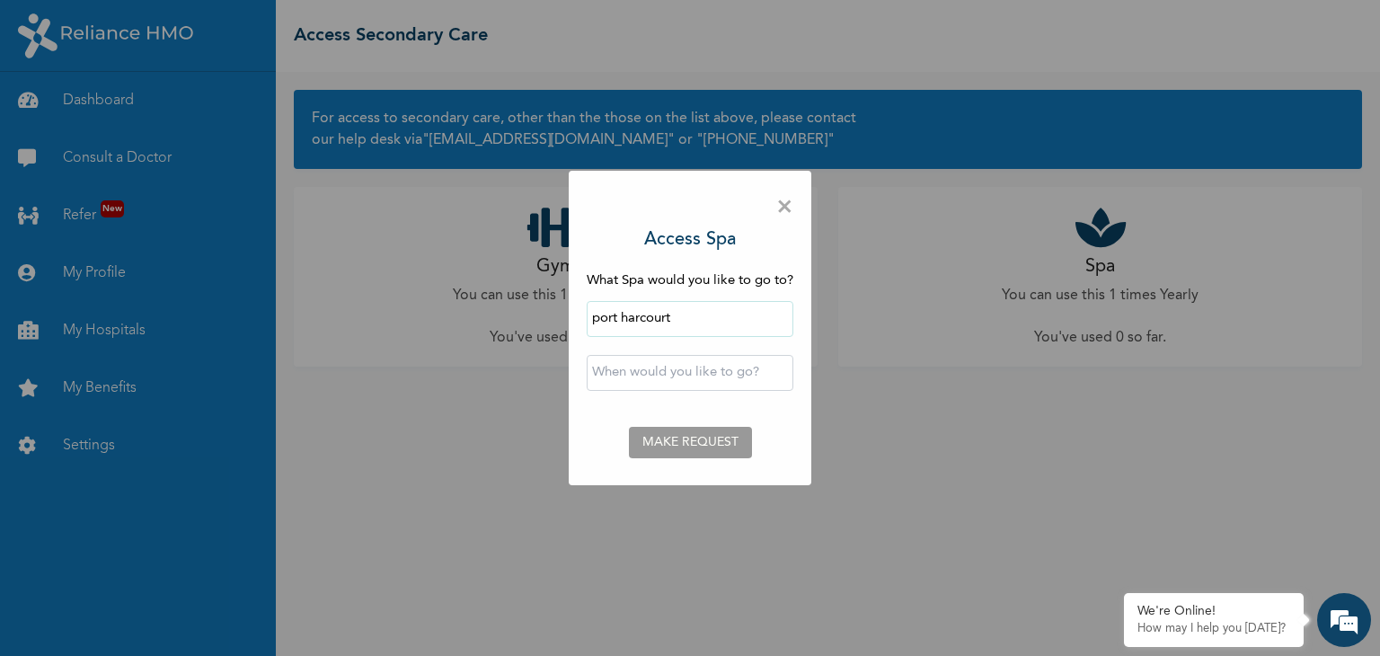
click at [778, 206] on span "×" at bounding box center [784, 208] width 17 height 38
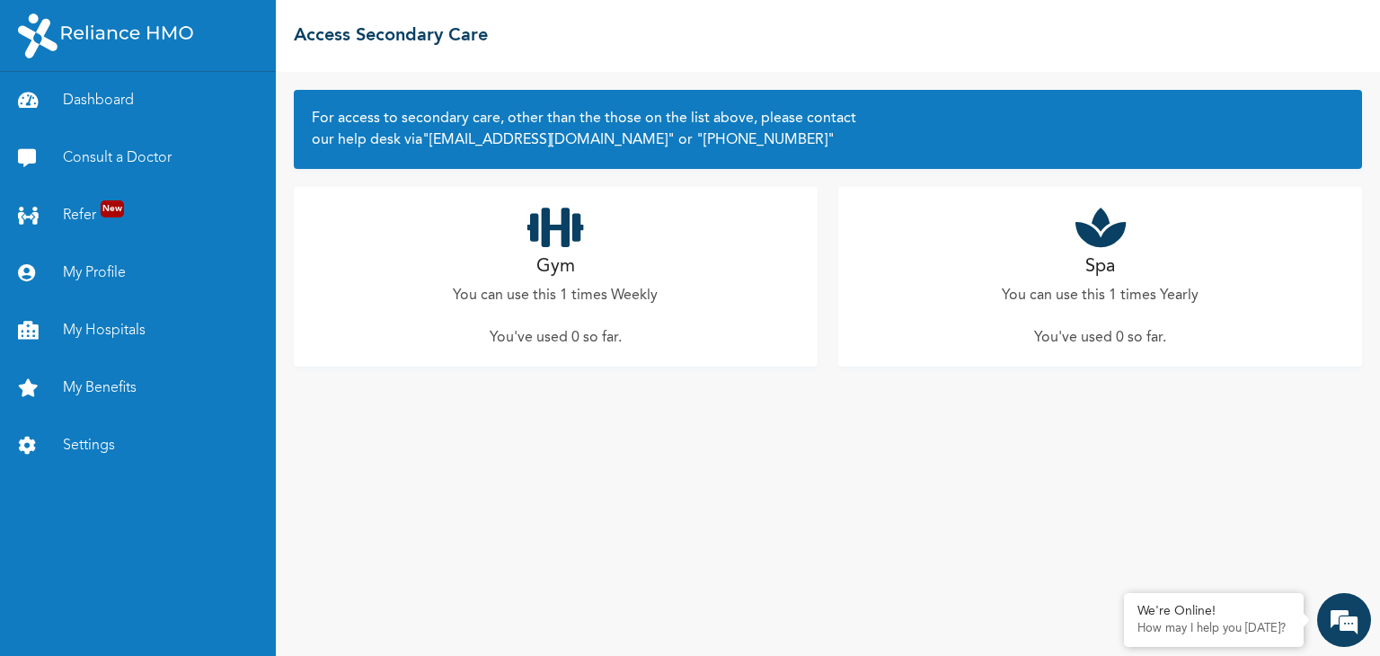
click at [617, 296] on p "You can use this 1 times Weekly" at bounding box center [555, 296] width 205 height 22
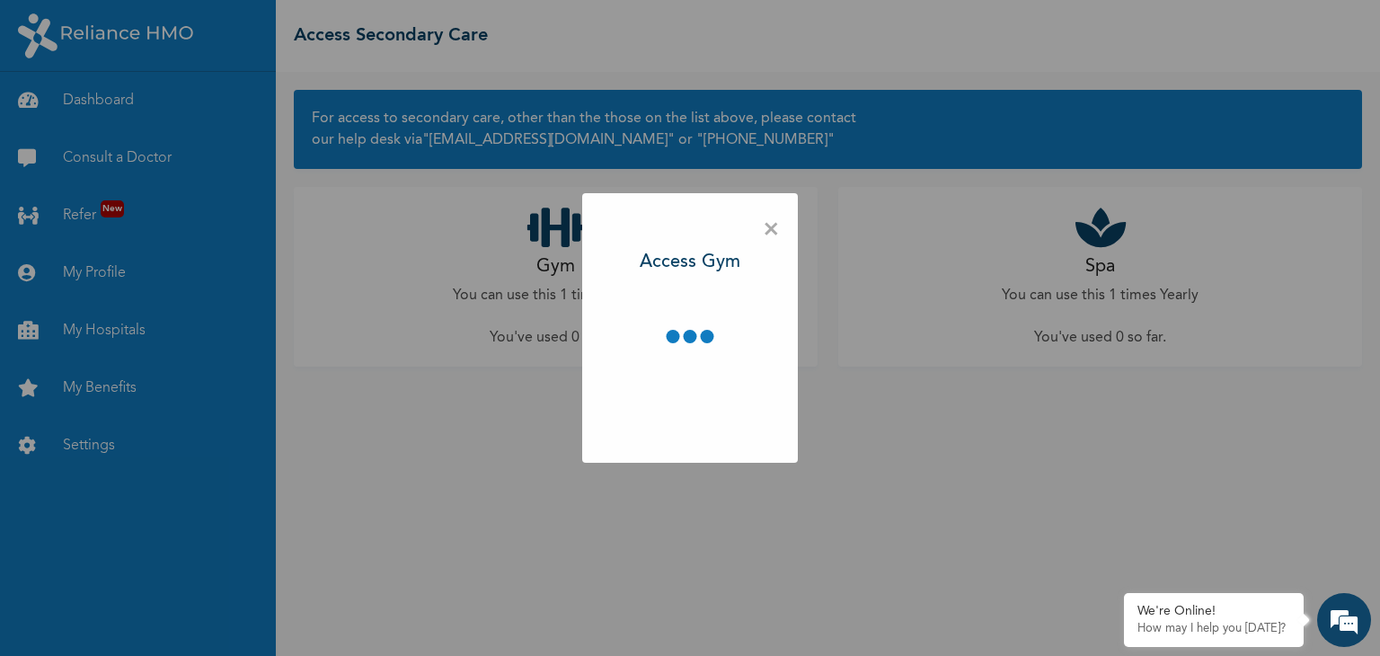
click at [1193, 375] on div "× Access Gym" at bounding box center [690, 328] width 1380 height 656
click at [1201, 398] on div "× Access Gym" at bounding box center [690, 328] width 1380 height 656
click at [1197, 438] on div "× Access Gym" at bounding box center [690, 328] width 1380 height 656
click at [1193, 457] on div "× Access Gym" at bounding box center [690, 328] width 1380 height 656
click at [1180, 457] on div "× Access Gym" at bounding box center [690, 328] width 1380 height 656
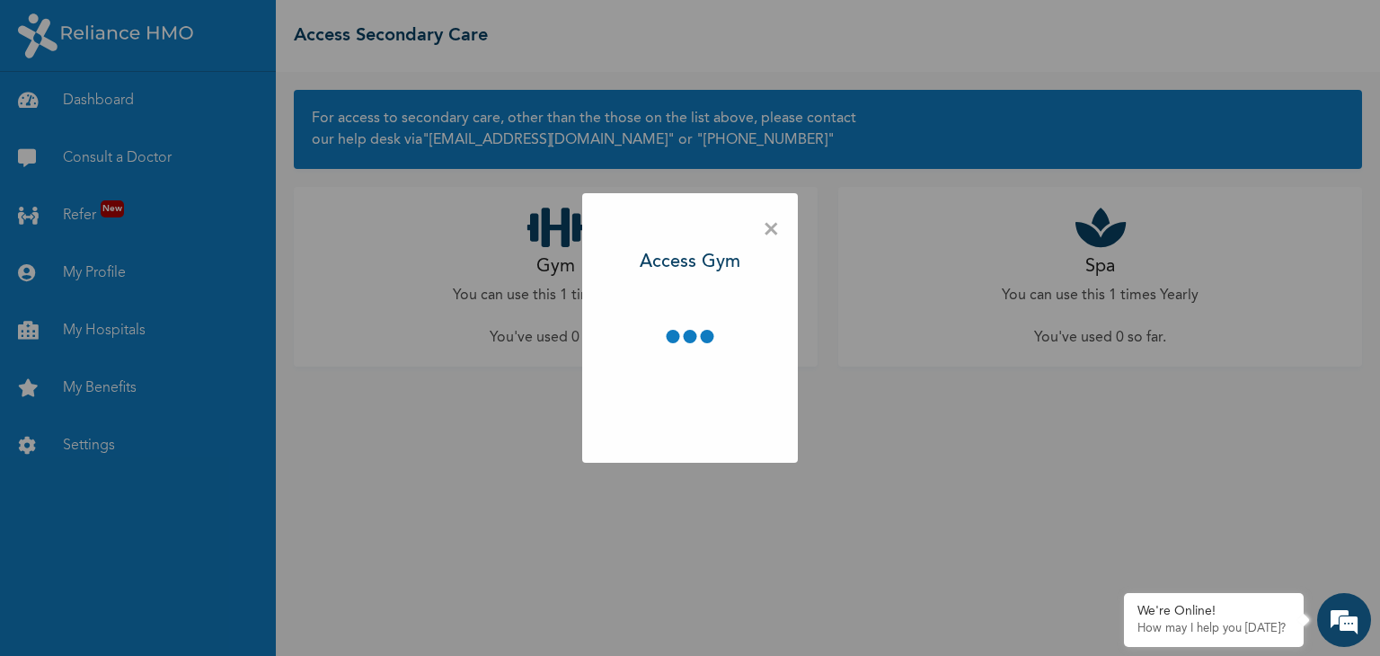
click at [1177, 477] on div "× Access Gym" at bounding box center [690, 328] width 1380 height 656
click at [1157, 474] on div "× Access Gym" at bounding box center [690, 328] width 1380 height 656
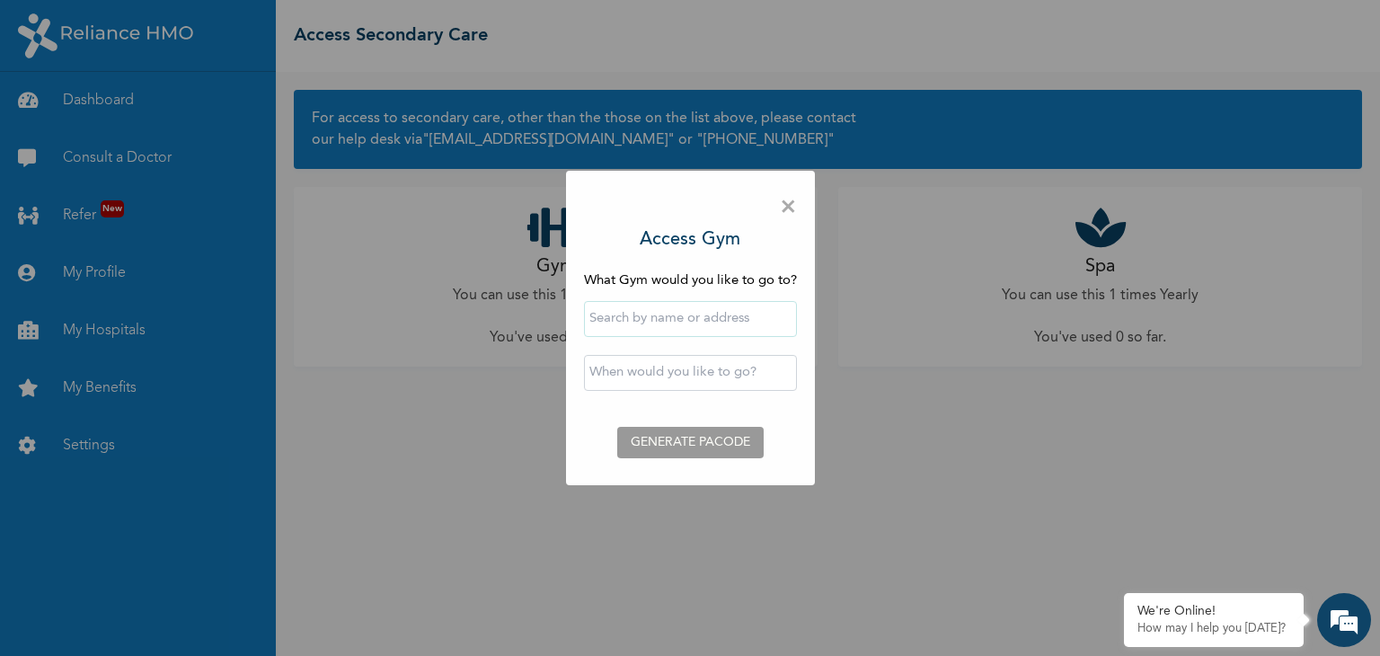
click at [751, 324] on input "text" at bounding box center [690, 319] width 213 height 36
click at [693, 314] on input "port harcourt" at bounding box center [690, 319] width 213 height 36
type input "port harcourt"
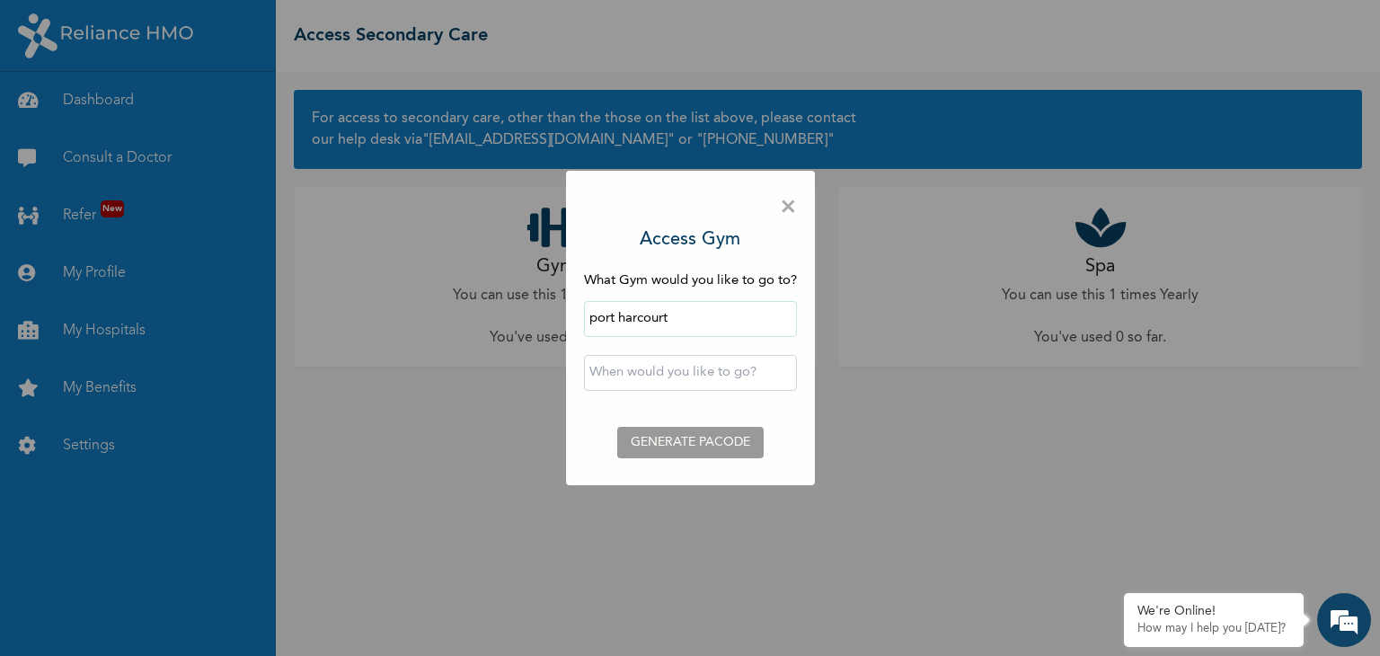
click at [789, 211] on span "×" at bounding box center [788, 208] width 17 height 38
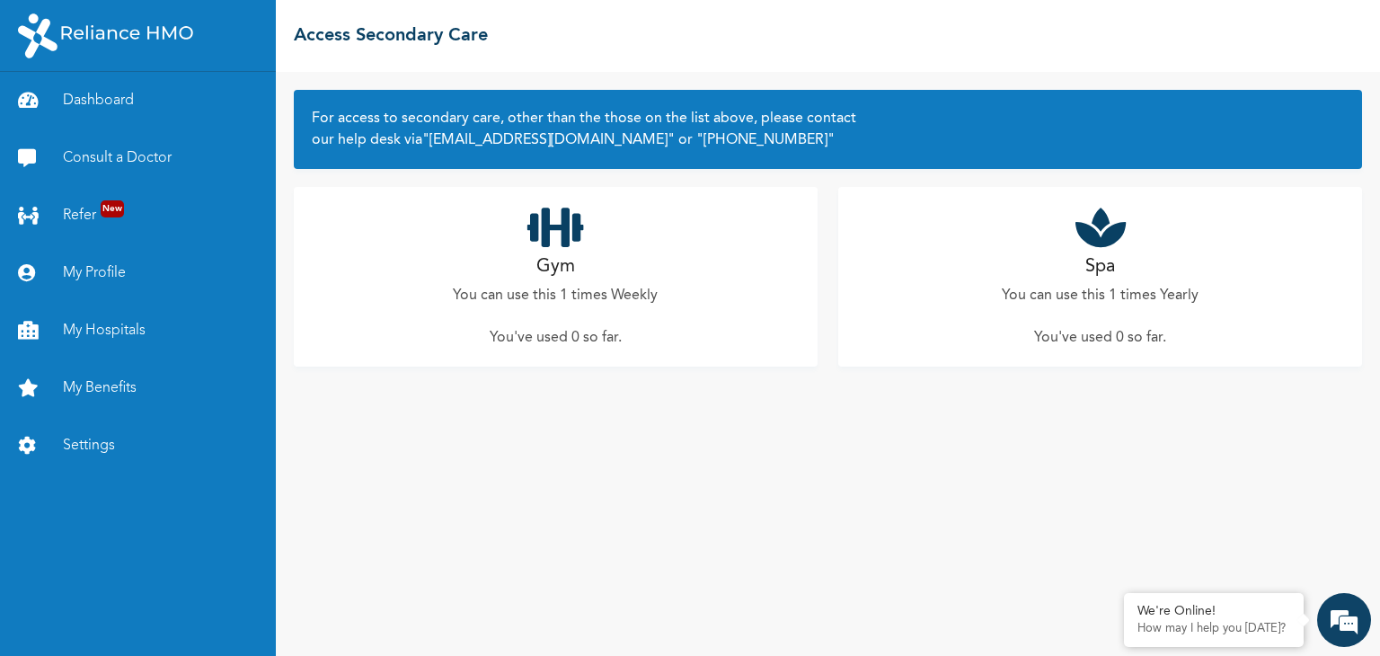
click at [618, 314] on div "Gym You can use this 1 times Weekly You've used 0 so far ." at bounding box center [556, 277] width 524 height 180
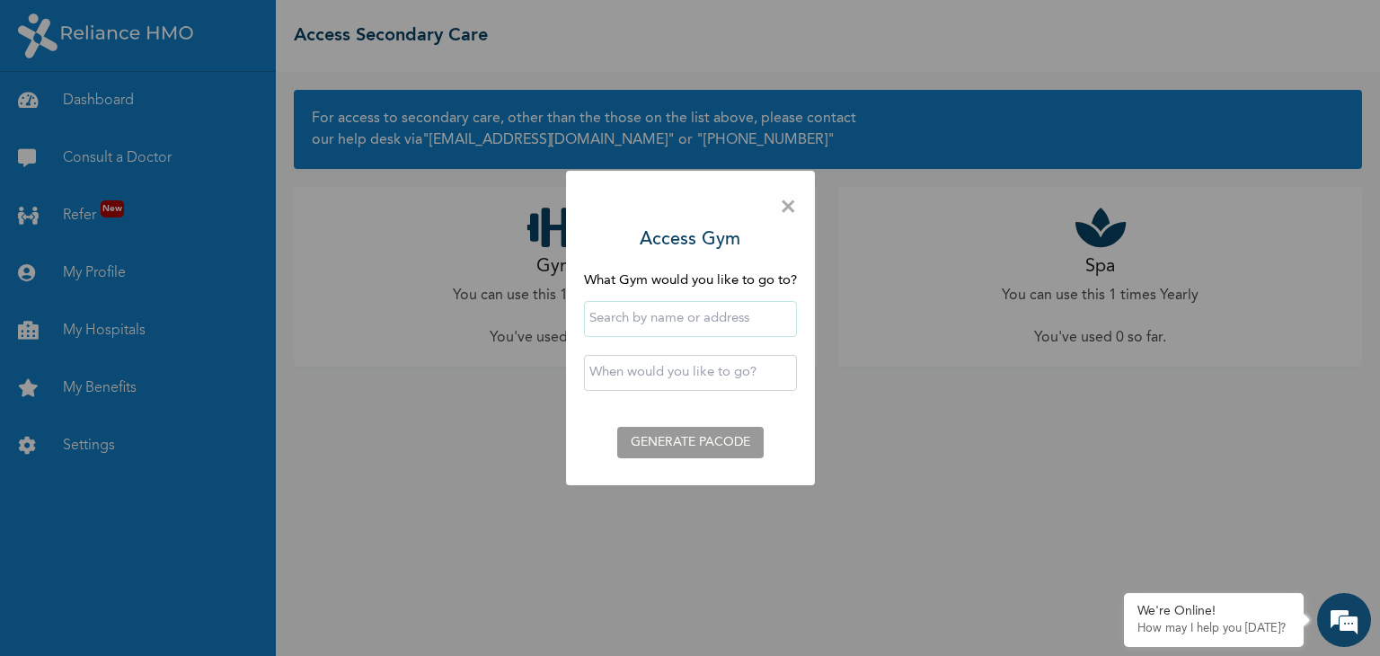
click at [618, 314] on input "text" at bounding box center [690, 319] width 213 height 36
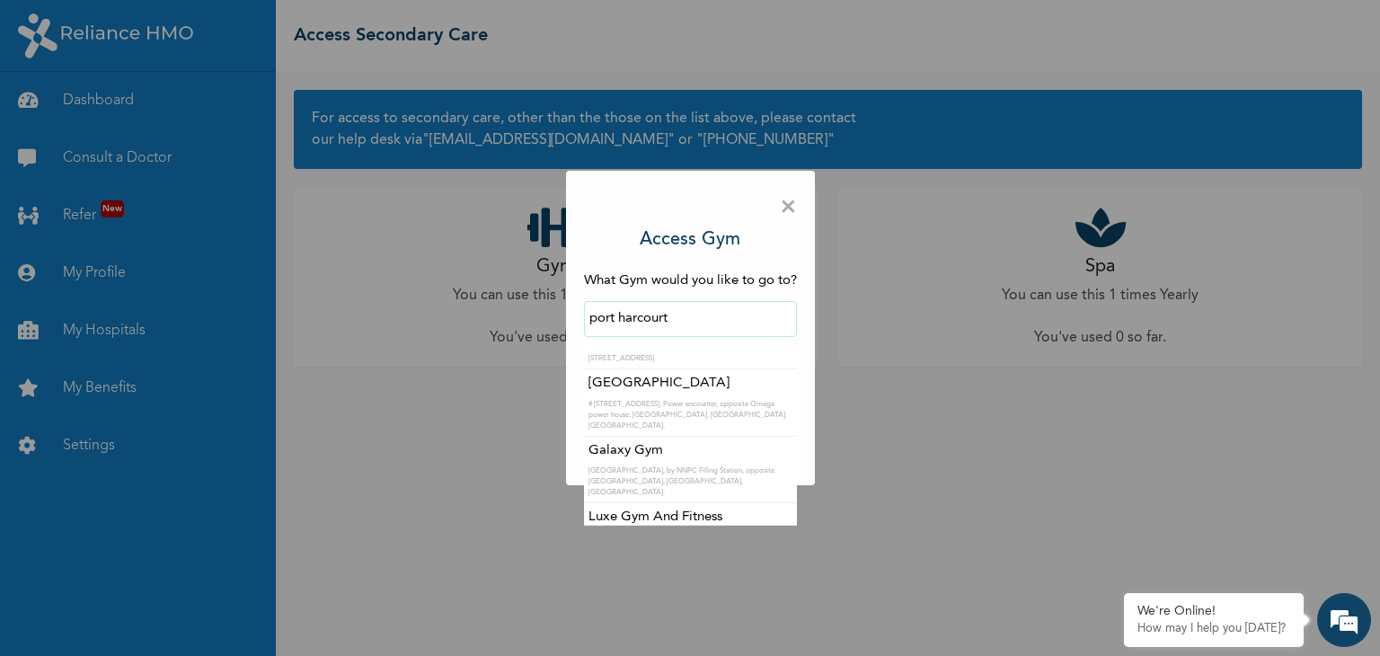
scroll to position [33, 0]
type input "Luxe Gym And Fitness"
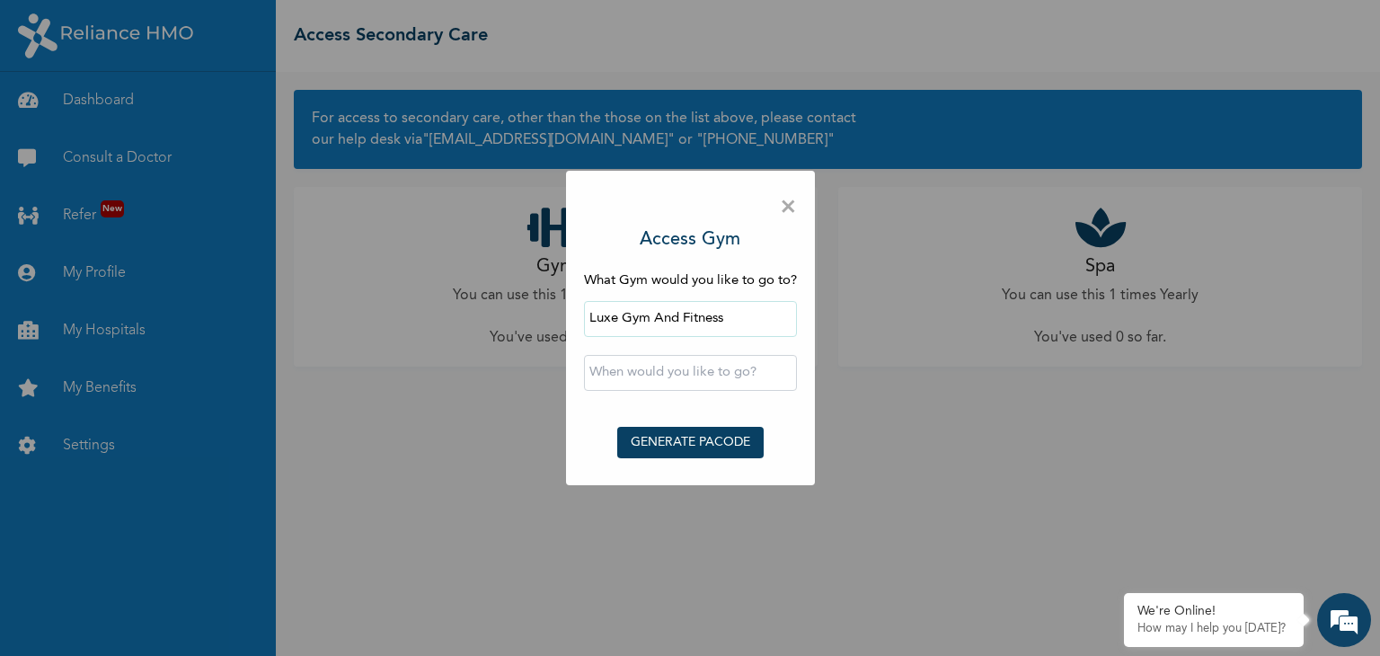
click at [754, 367] on input "text" at bounding box center [690, 373] width 213 height 36
click at [712, 370] on input "text" at bounding box center [690, 373] width 213 height 36
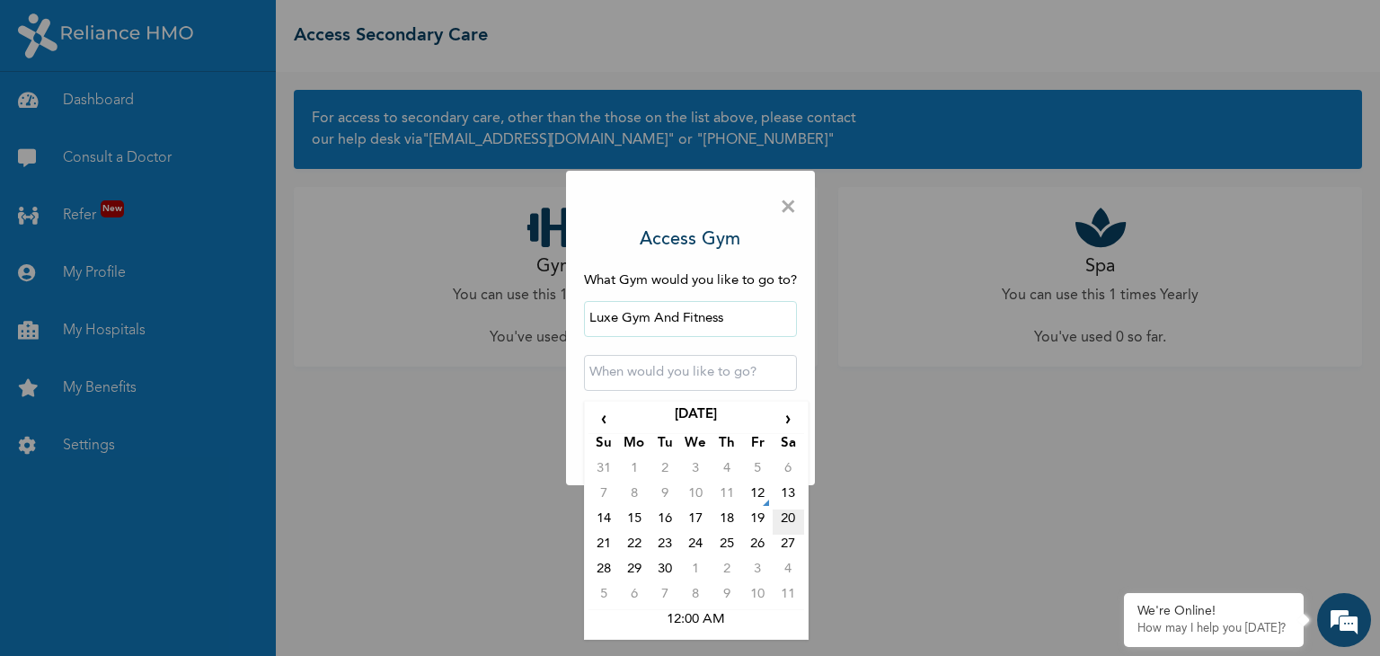
click at [794, 516] on td "20" at bounding box center [788, 522] width 31 height 25
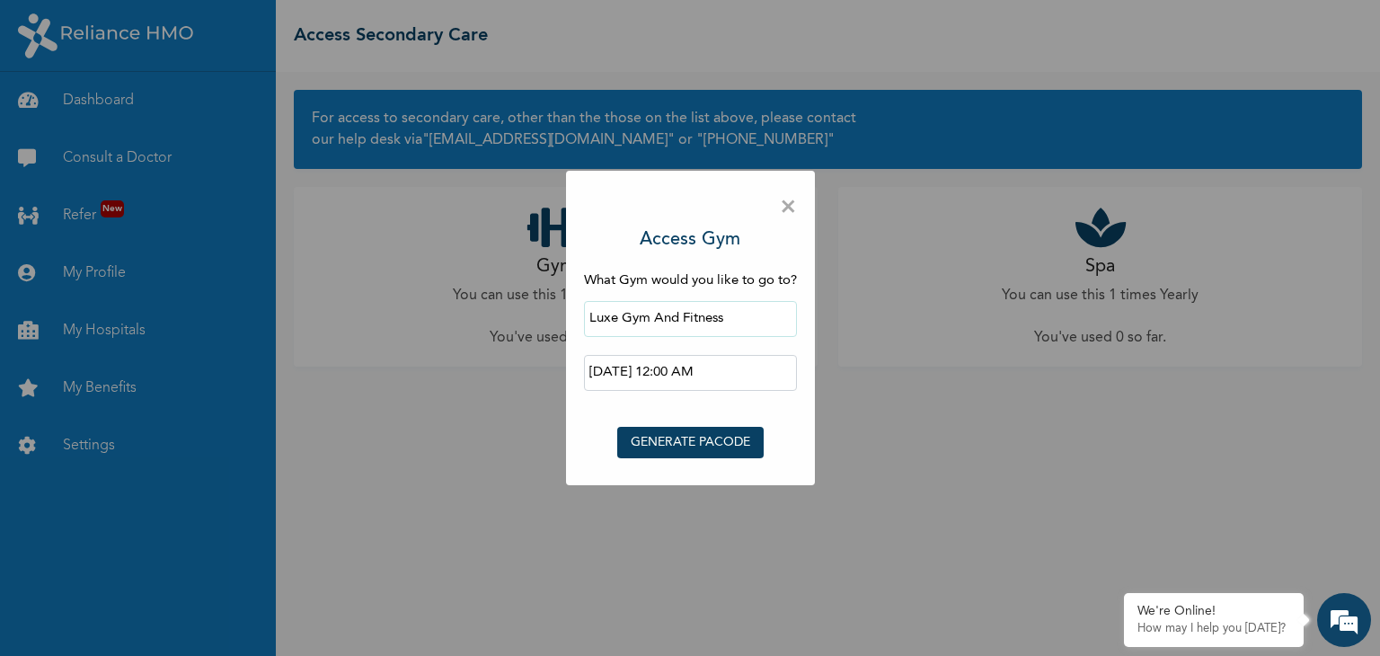
click at [749, 374] on input "[DATE] 12:00 AM" at bounding box center [690, 373] width 213 height 36
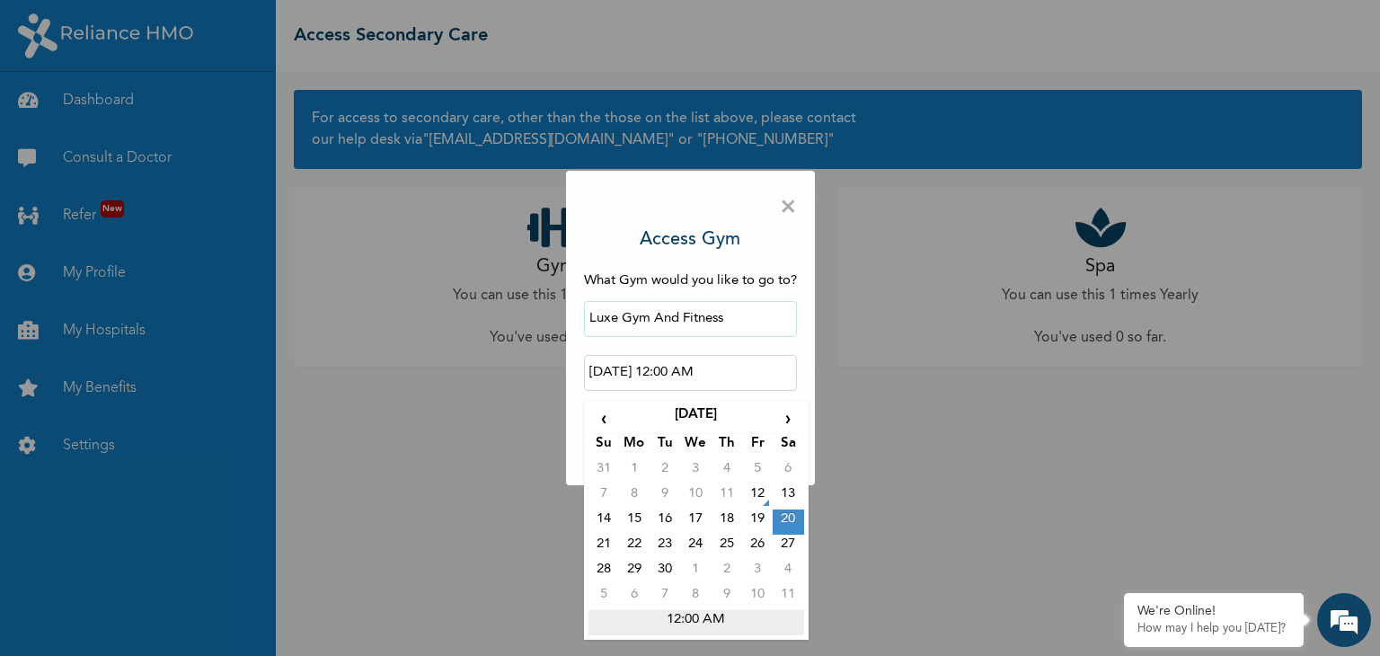
click at [719, 615] on td "12:00 AM" at bounding box center [697, 622] width 216 height 25
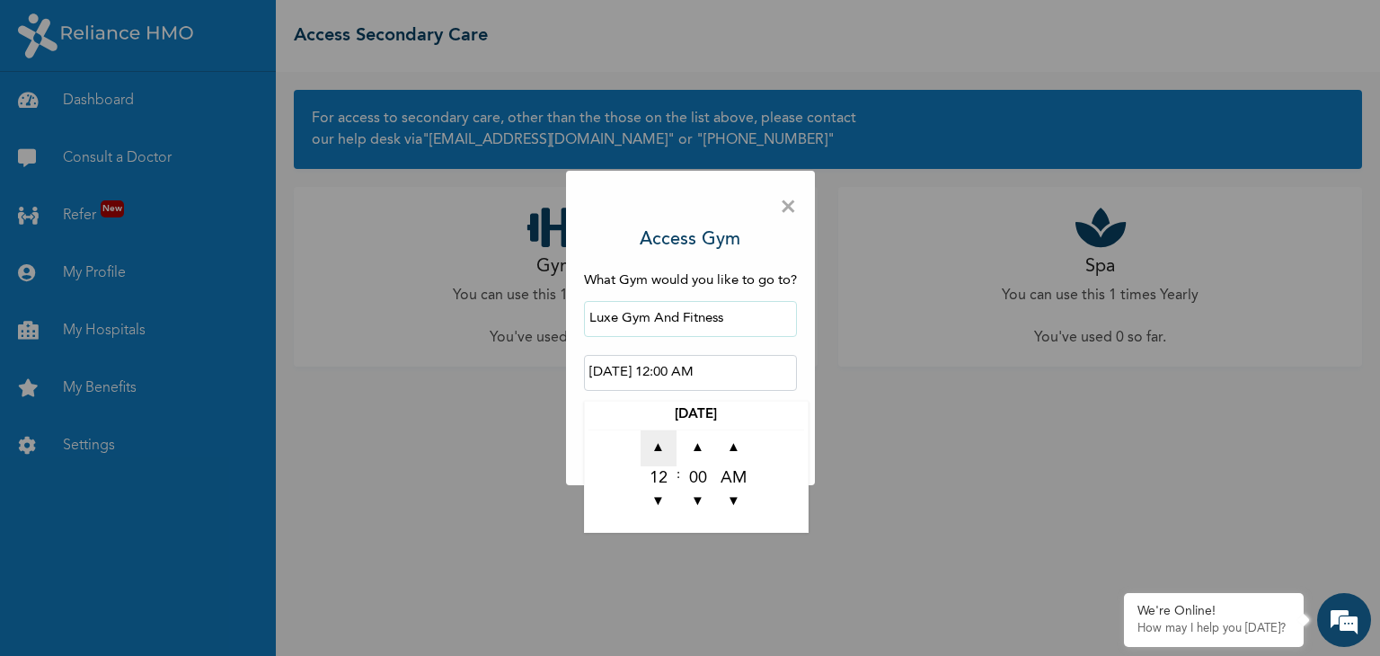
click at [660, 448] on span "▲" at bounding box center [659, 448] width 36 height 36
click at [660, 446] on span "▲" at bounding box center [659, 448] width 36 height 36
click at [660, 449] on span "▲" at bounding box center [659, 448] width 36 height 36
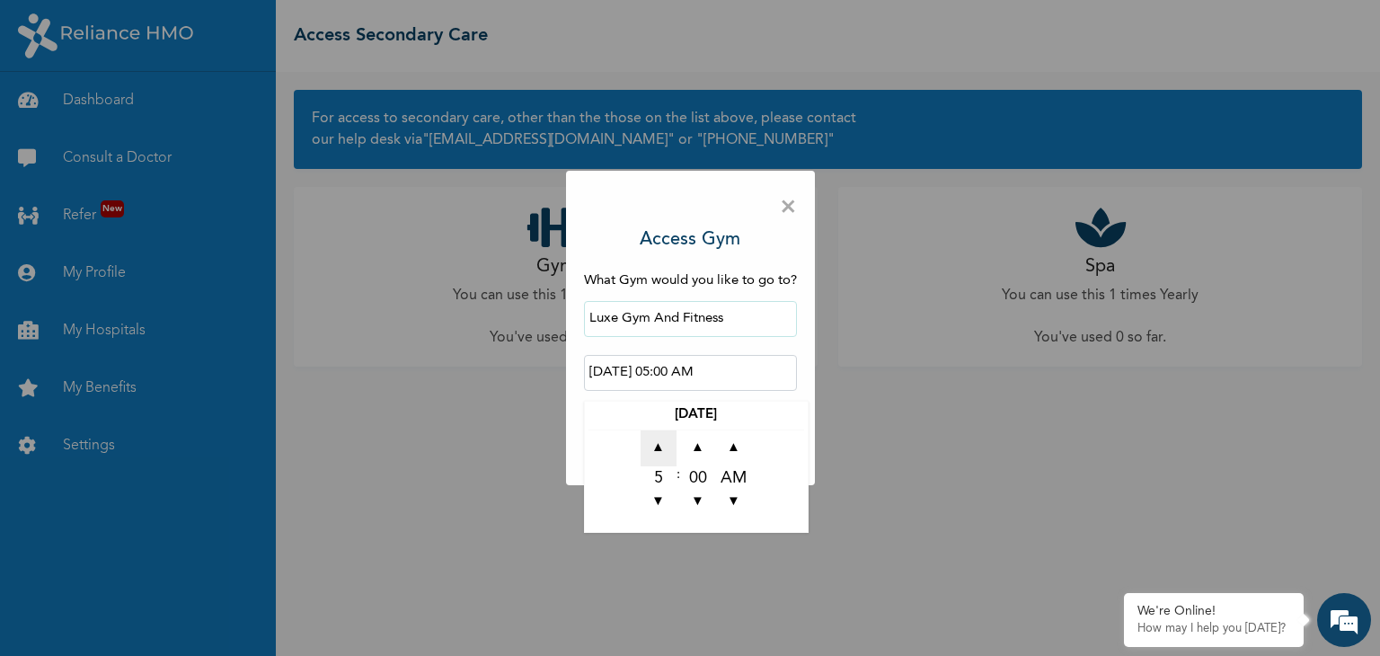
click at [660, 446] on span "▲" at bounding box center [659, 448] width 36 height 36
click at [660, 448] on span "▲" at bounding box center [659, 448] width 36 height 36
click at [660, 450] on span "▲" at bounding box center [659, 448] width 36 height 36
type input "[DATE] 08:00 AM"
click at [758, 372] on input "[DATE] 08:00 AM" at bounding box center [690, 373] width 213 height 36
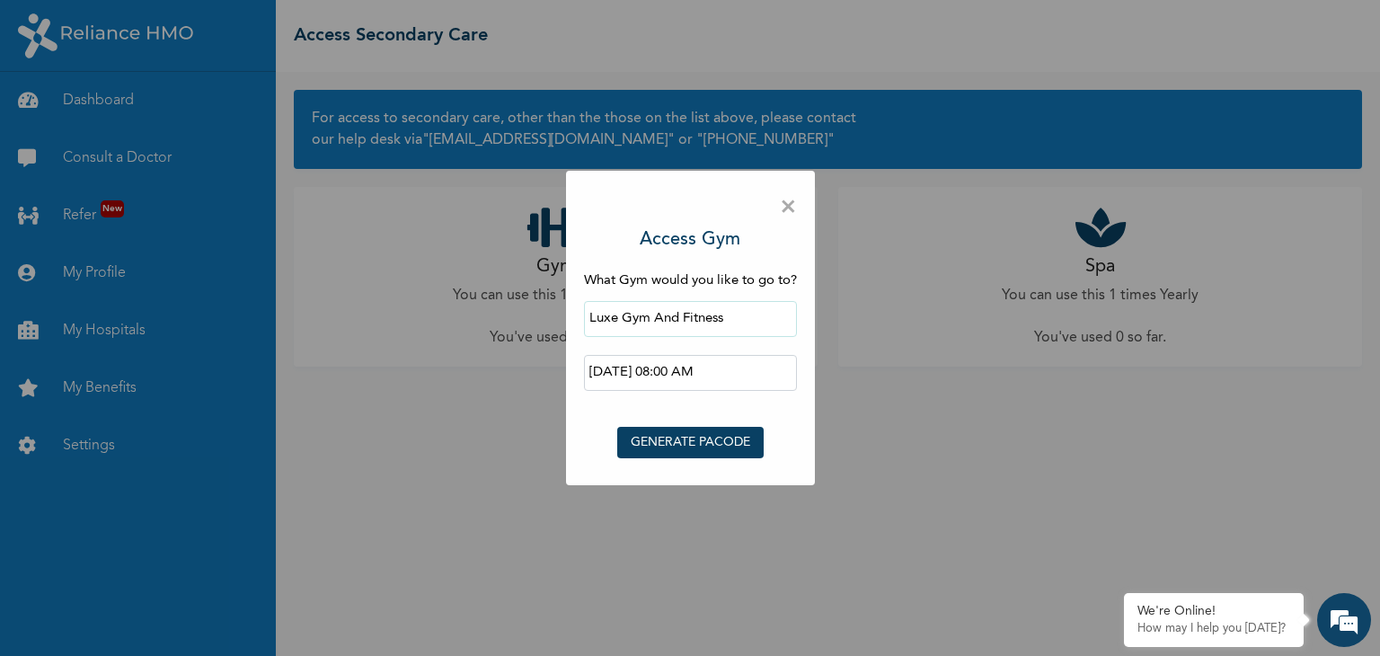
click at [827, 568] on div "× Access Gym What Gym would you like to go to? Luxe Gym And Fitness [DATE] 08:0…" at bounding box center [690, 328] width 1380 height 656
click at [713, 443] on button "GENERATE PACODE" at bounding box center [690, 442] width 146 height 31
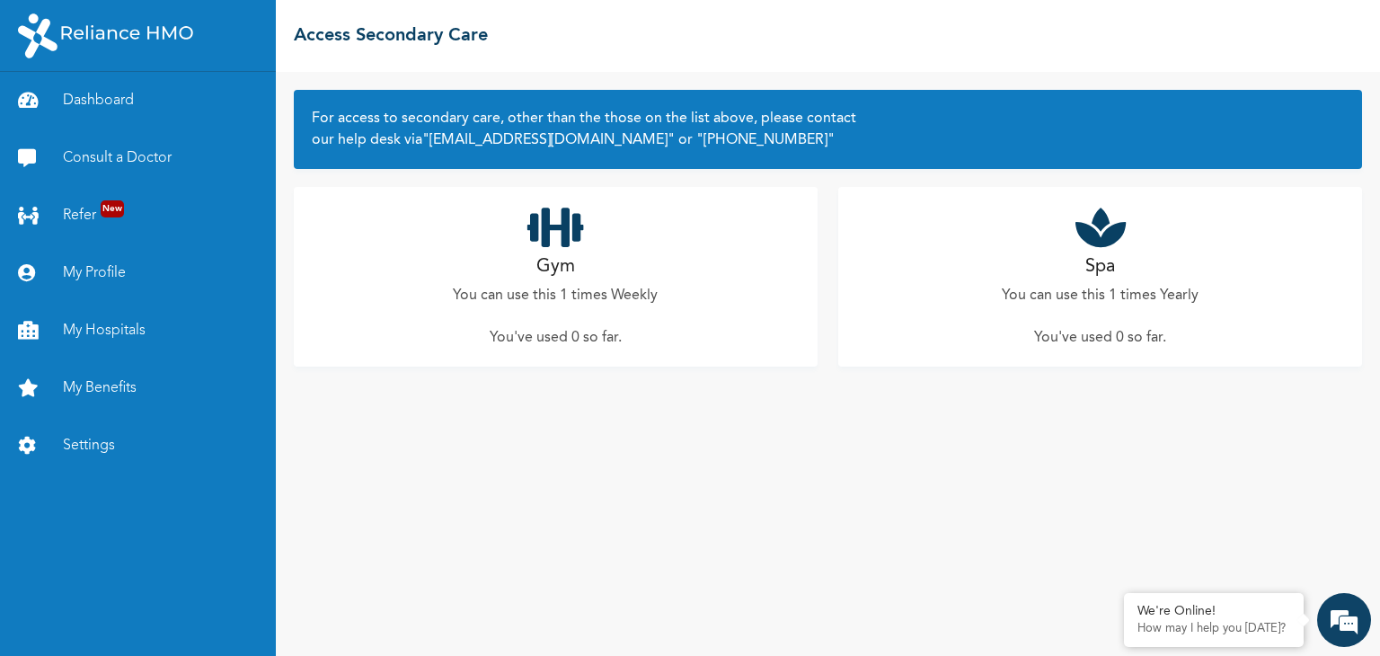
click at [537, 252] on div "Gym You can use this 1 times Weekly You've used 0 so far ." at bounding box center [556, 277] width 524 height 180
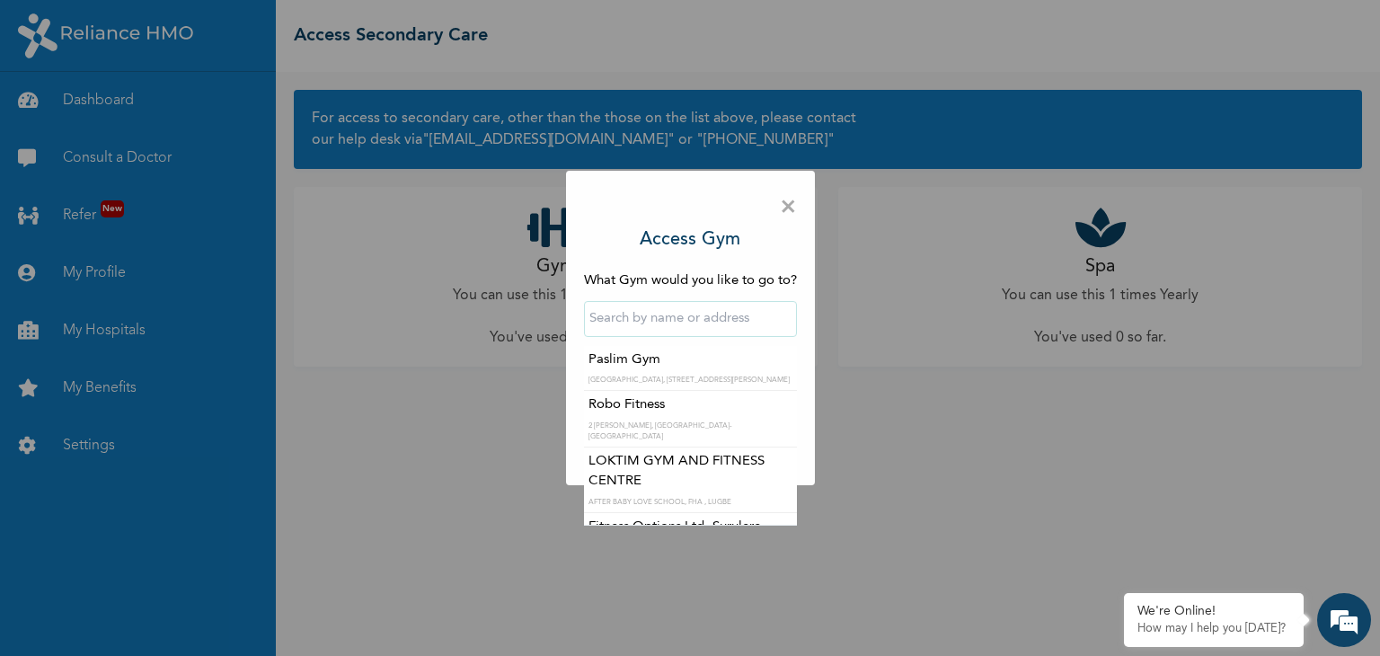
click at [665, 322] on input "text" at bounding box center [690, 319] width 213 height 36
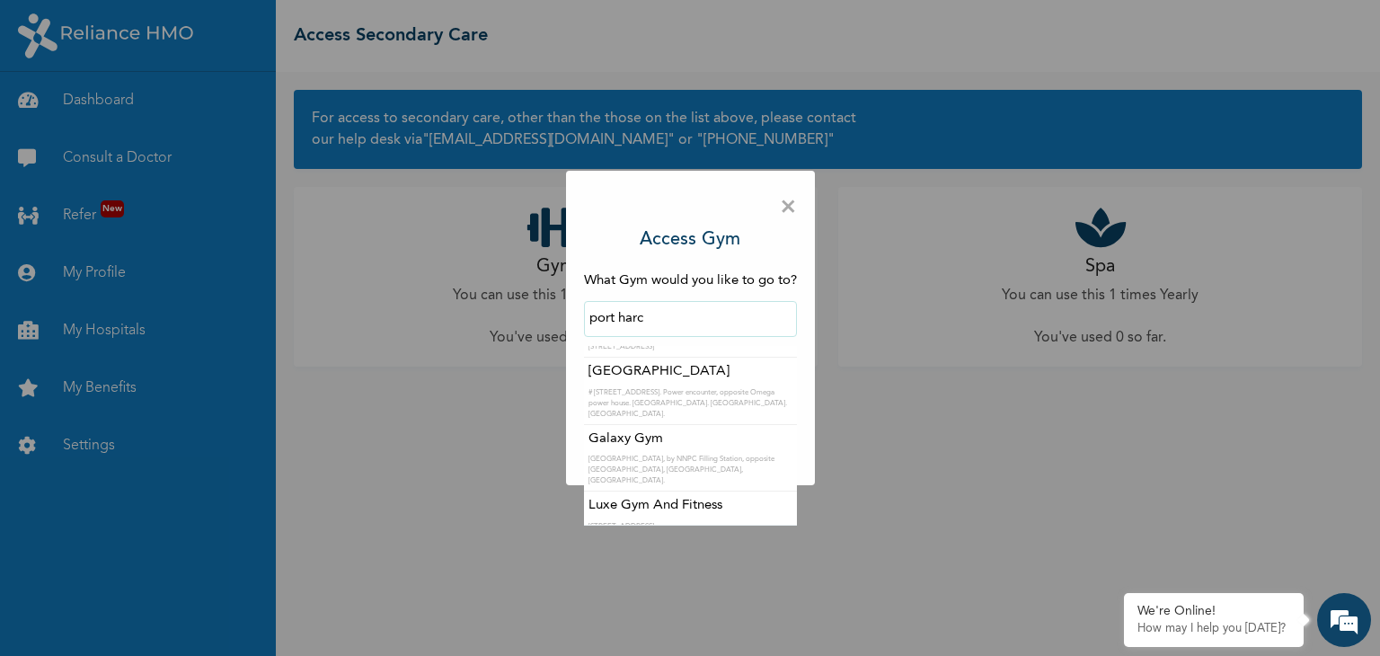
type input "Luxe Gym And Fitness"
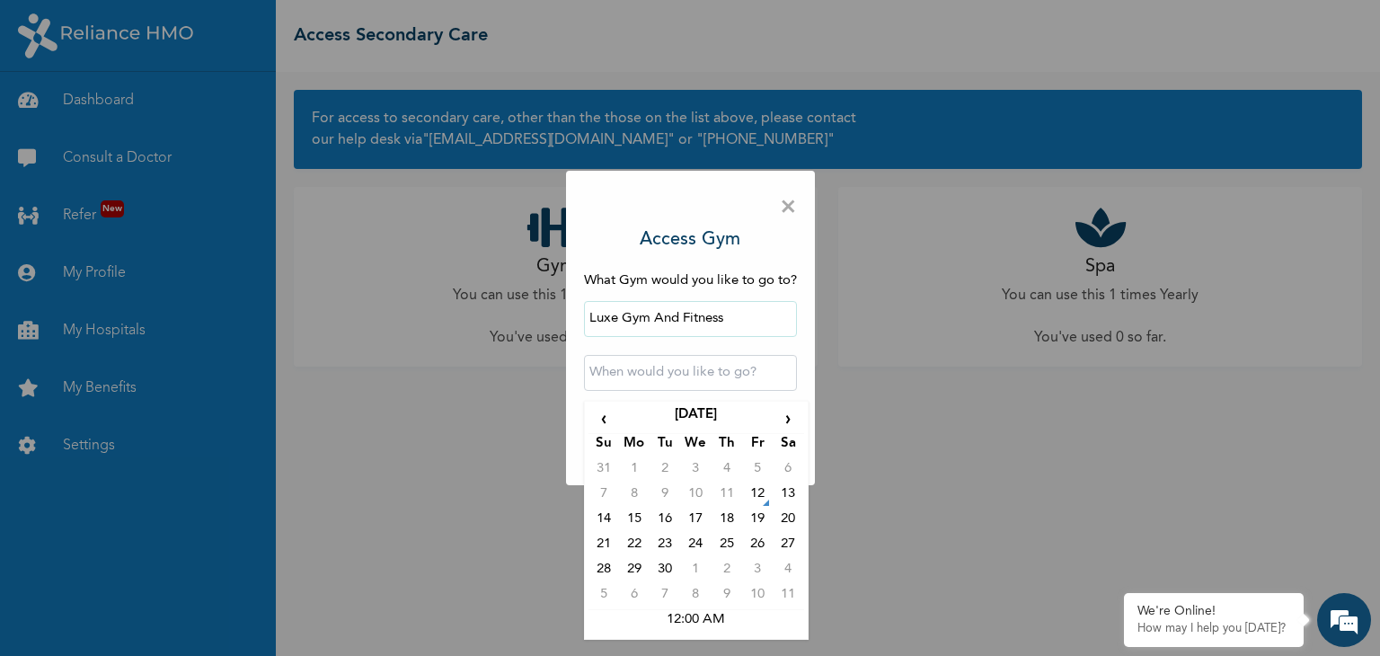
click at [669, 371] on input "text" at bounding box center [690, 373] width 213 height 36
click at [791, 514] on td "20" at bounding box center [788, 522] width 31 height 25
click at [714, 377] on input "2025-09-20 12:00 AM" at bounding box center [690, 373] width 213 height 36
click at [710, 617] on td "12:00 AM" at bounding box center [697, 622] width 216 height 25
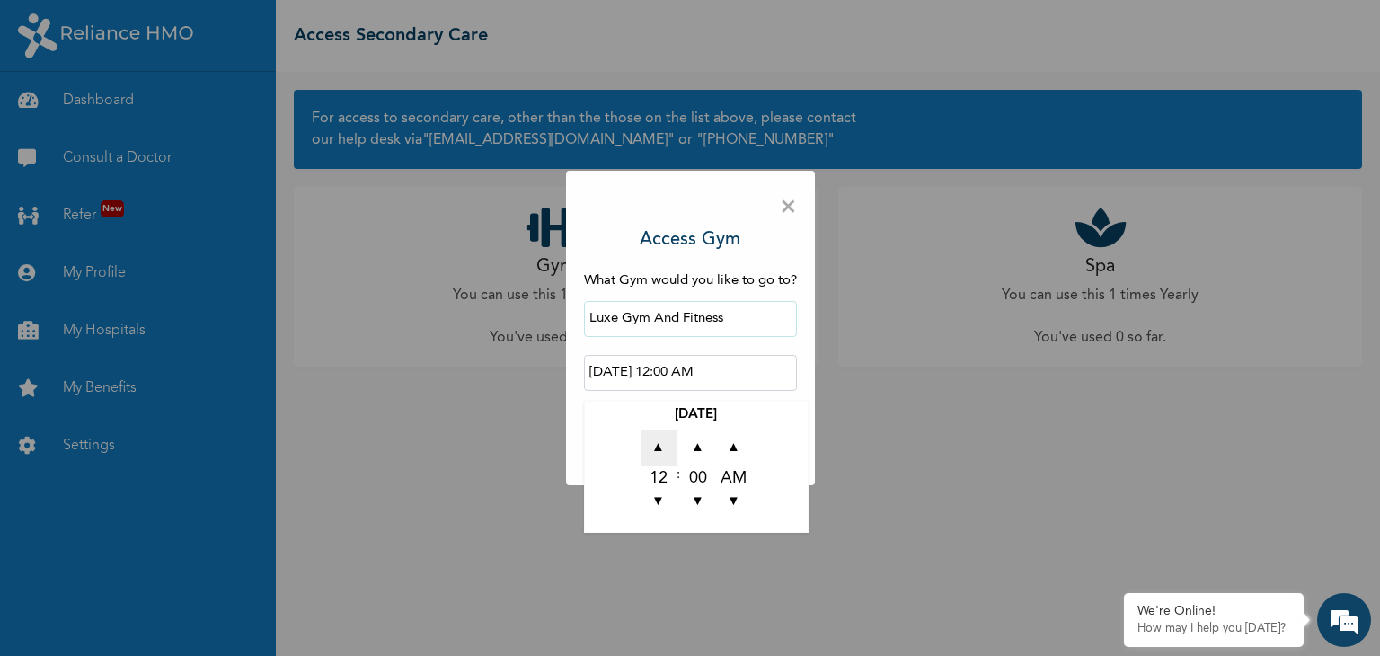
click at [655, 454] on span "▲" at bounding box center [659, 448] width 36 height 36
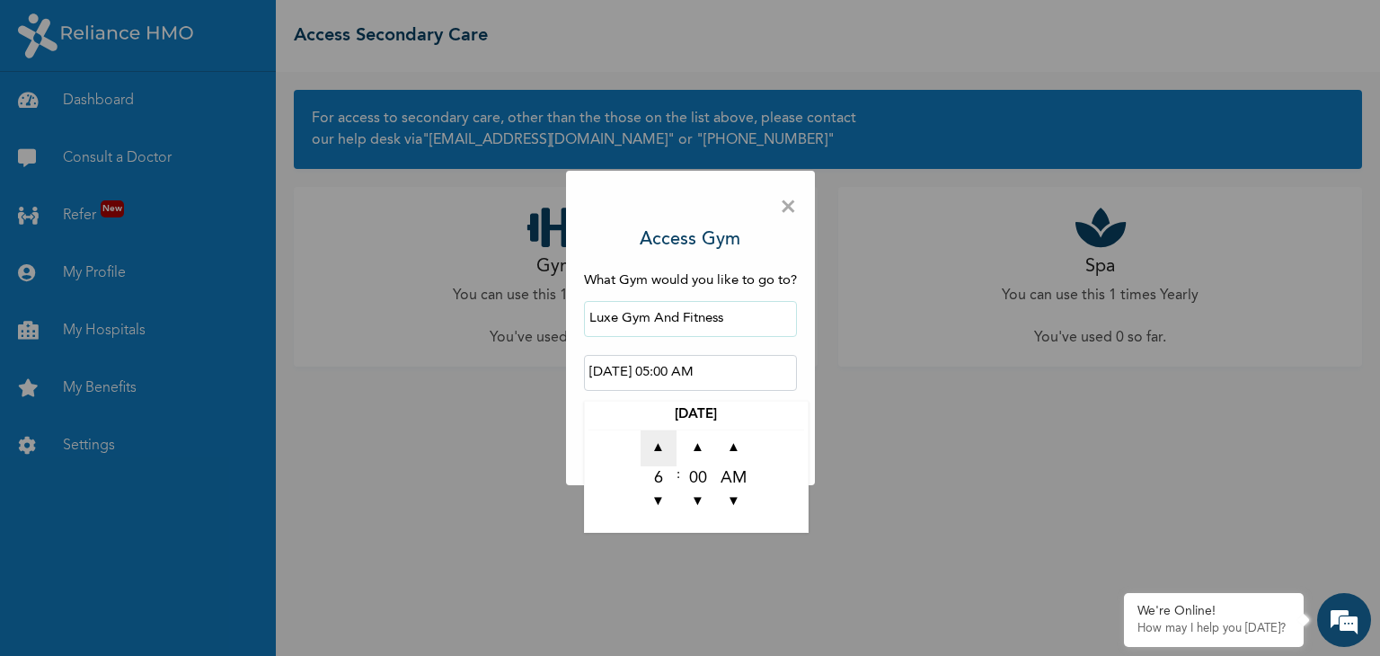
click at [655, 454] on span "▲" at bounding box center [659, 448] width 36 height 36
type input "2025-09-20 08:00 AM"
click at [766, 377] on input "2025-09-20 08:00 AM" at bounding box center [690, 373] width 213 height 36
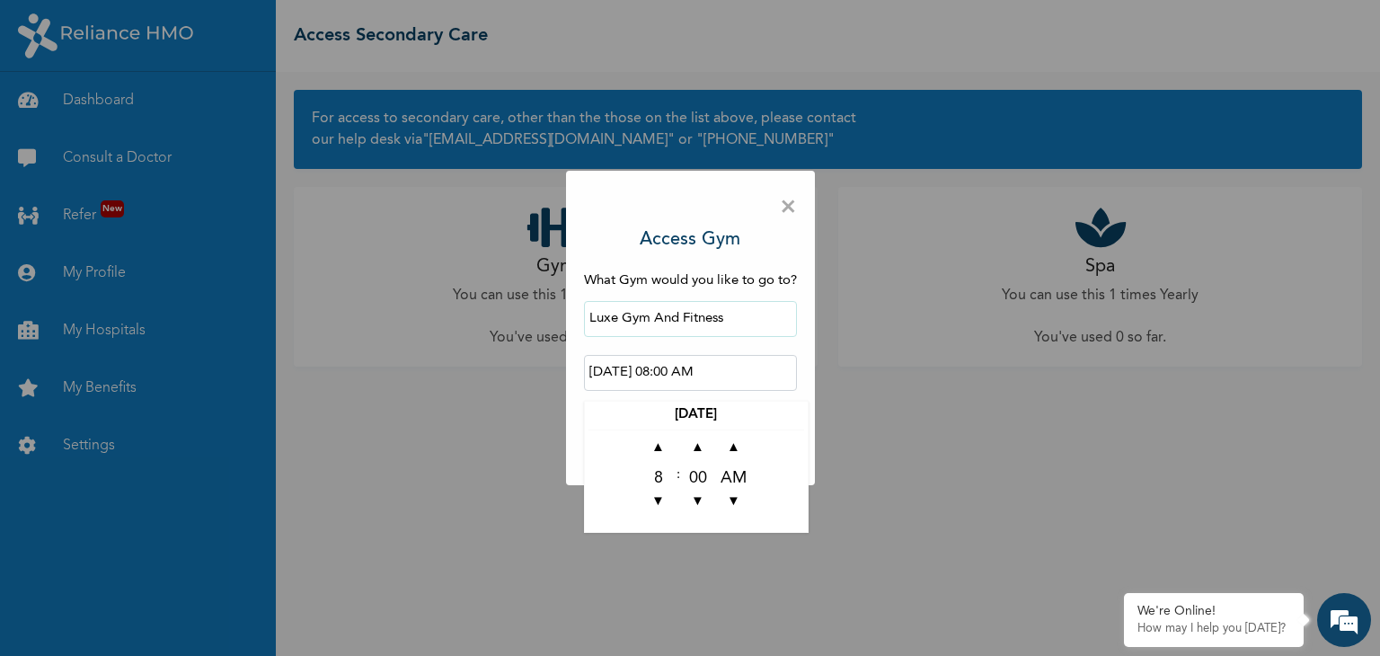
click at [874, 523] on div "× Access Gym What Gym would you like to go to? Luxe Gym And Fitness 2025-09-20 …" at bounding box center [690, 328] width 1380 height 656
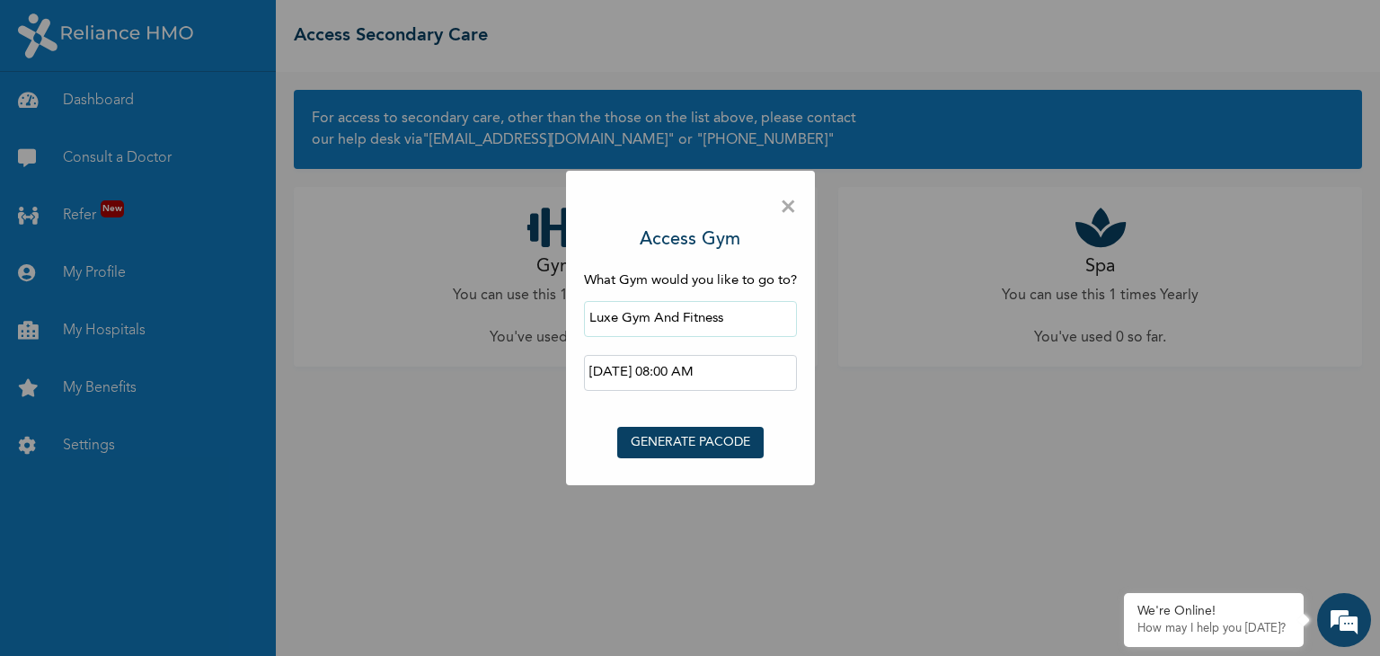
click at [693, 444] on button "GENERATE PACODE" at bounding box center [690, 442] width 146 height 31
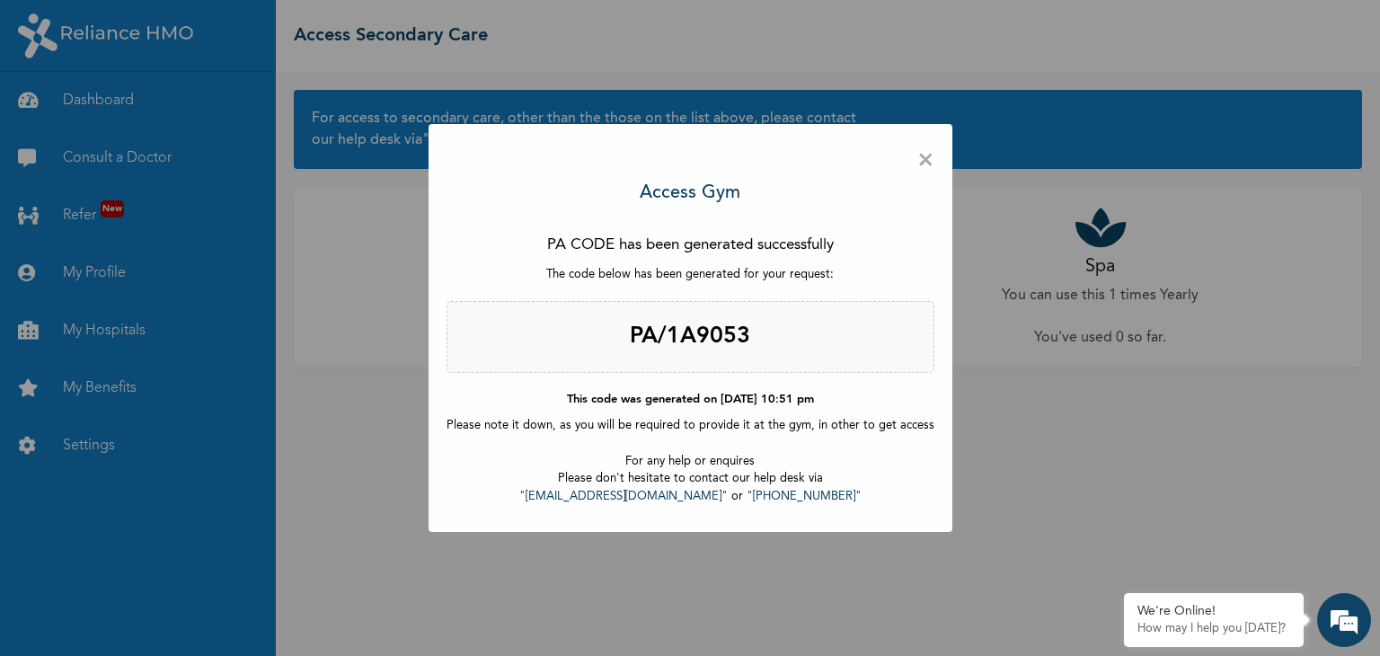
click at [918, 162] on span "×" at bounding box center [926, 161] width 17 height 38
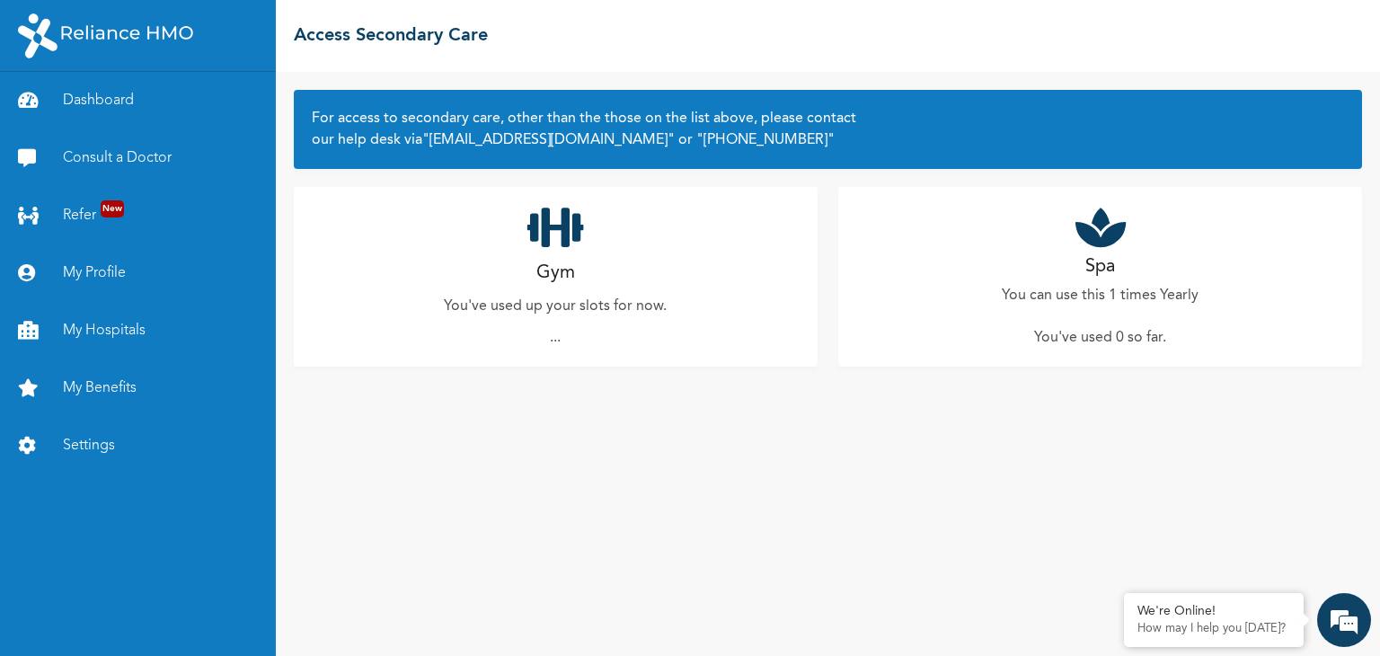
click at [555, 256] on div "Gym You've used up your slots for now. ..." at bounding box center [556, 277] width 524 height 180
click at [113, 104] on link "Dashboard" at bounding box center [138, 101] width 276 height 58
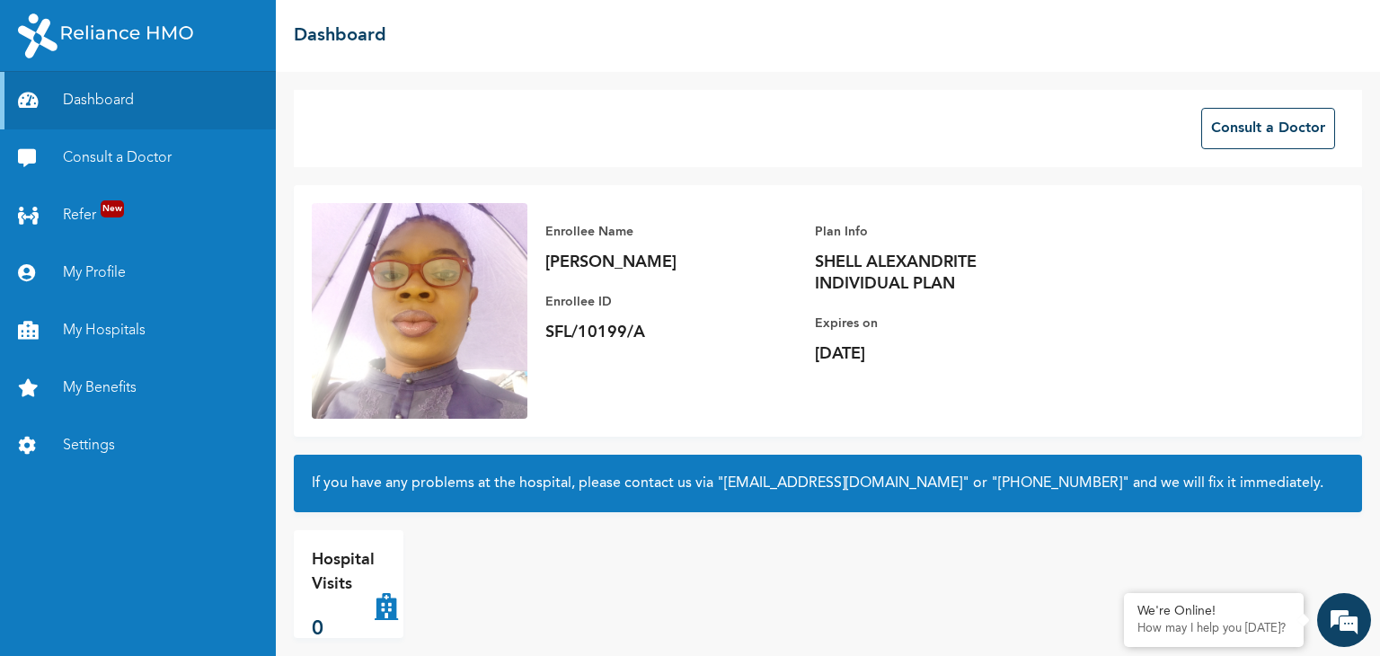
scroll to position [18, 0]
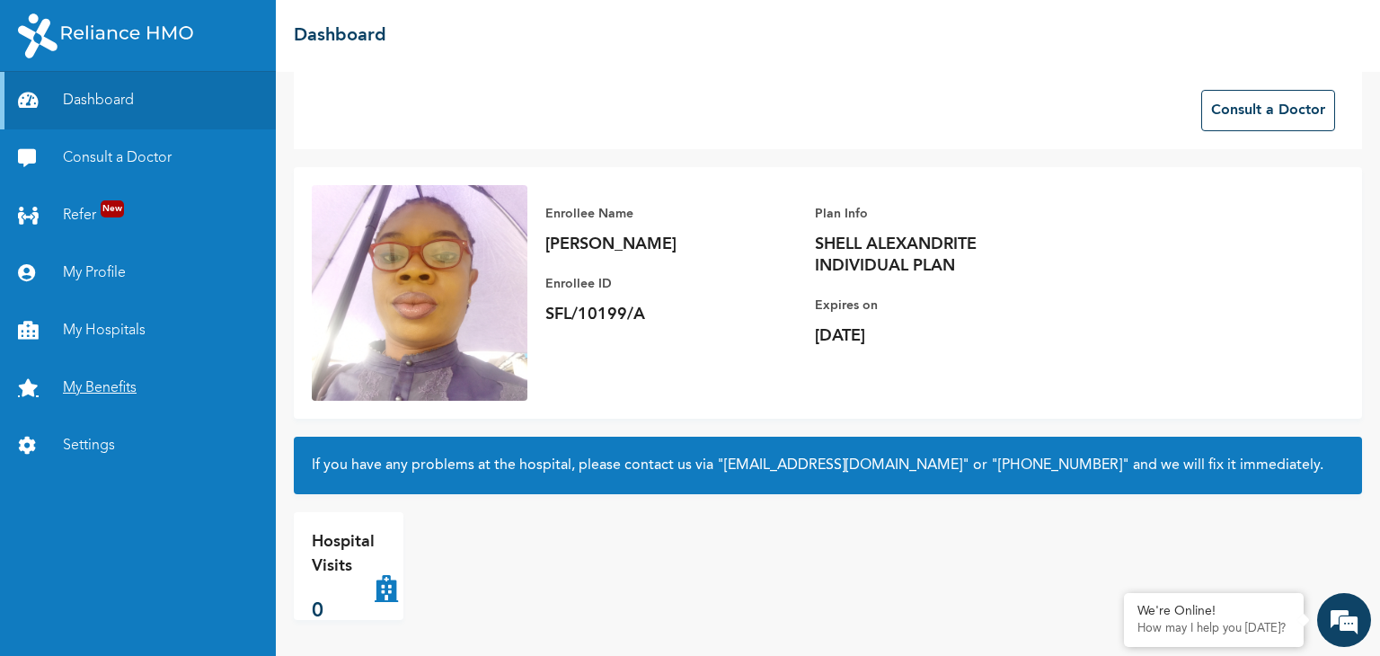
click at [93, 390] on link "My Benefits" at bounding box center [138, 388] width 276 height 58
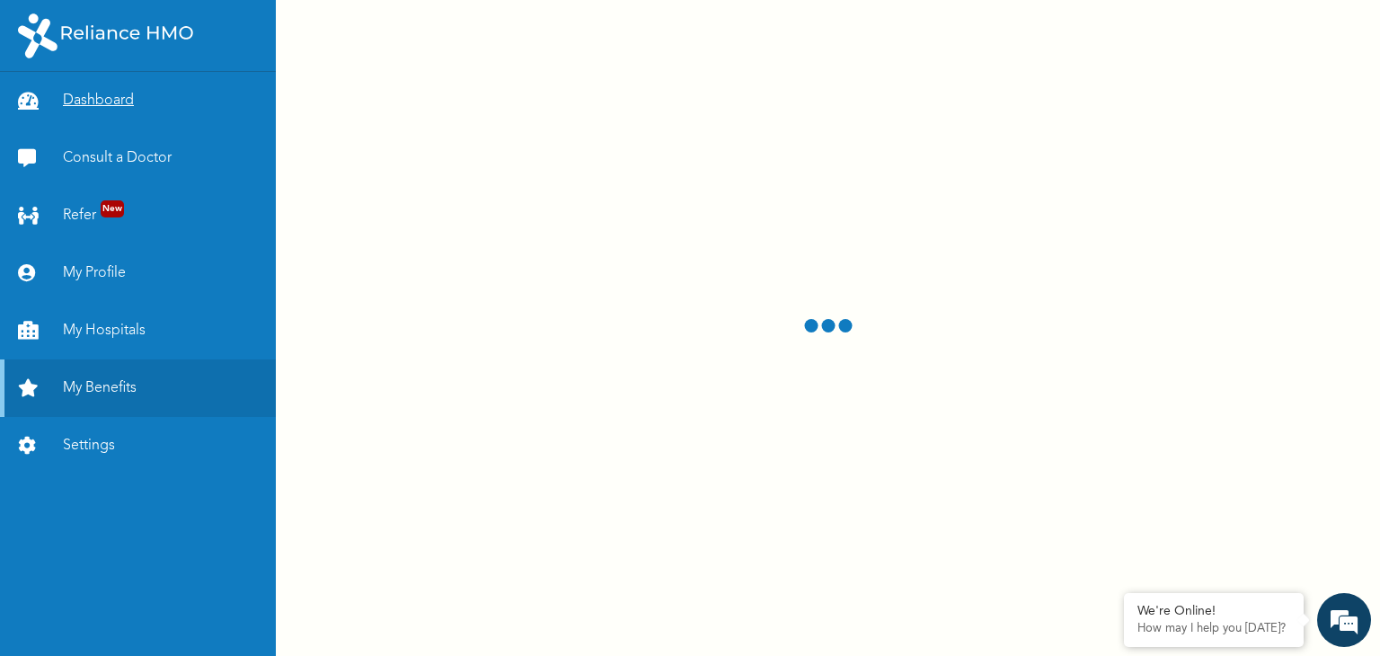
click at [107, 94] on link "Dashboard" at bounding box center [138, 101] width 276 height 58
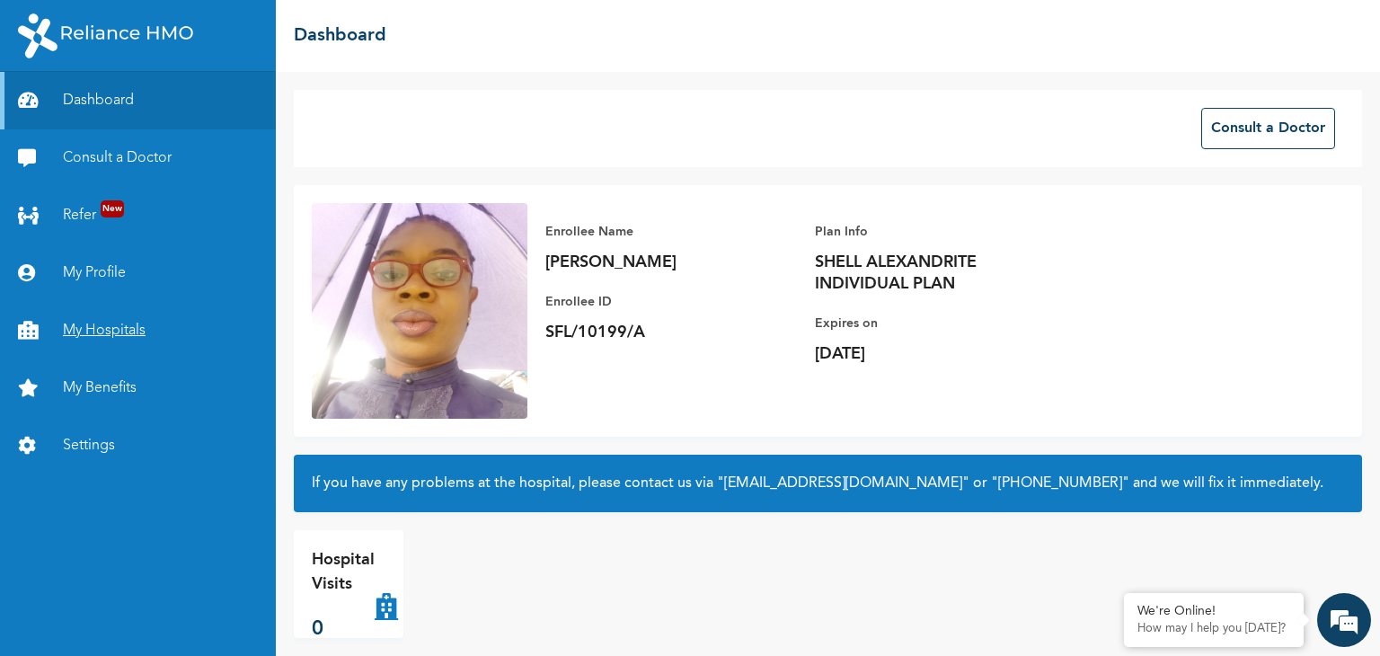
click at [123, 331] on link "My Hospitals" at bounding box center [138, 331] width 276 height 58
click at [101, 388] on link "My Benefits" at bounding box center [138, 388] width 276 height 58
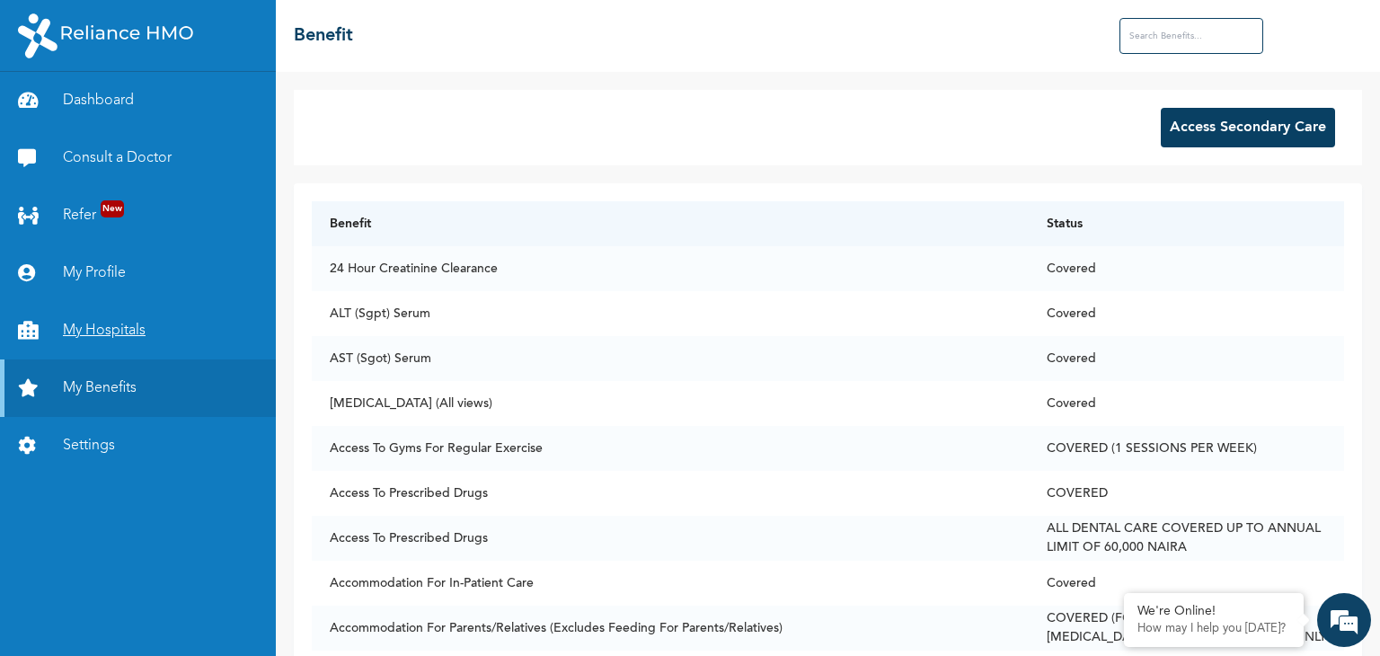
click at [97, 333] on link "My Hospitals" at bounding box center [138, 331] width 276 height 58
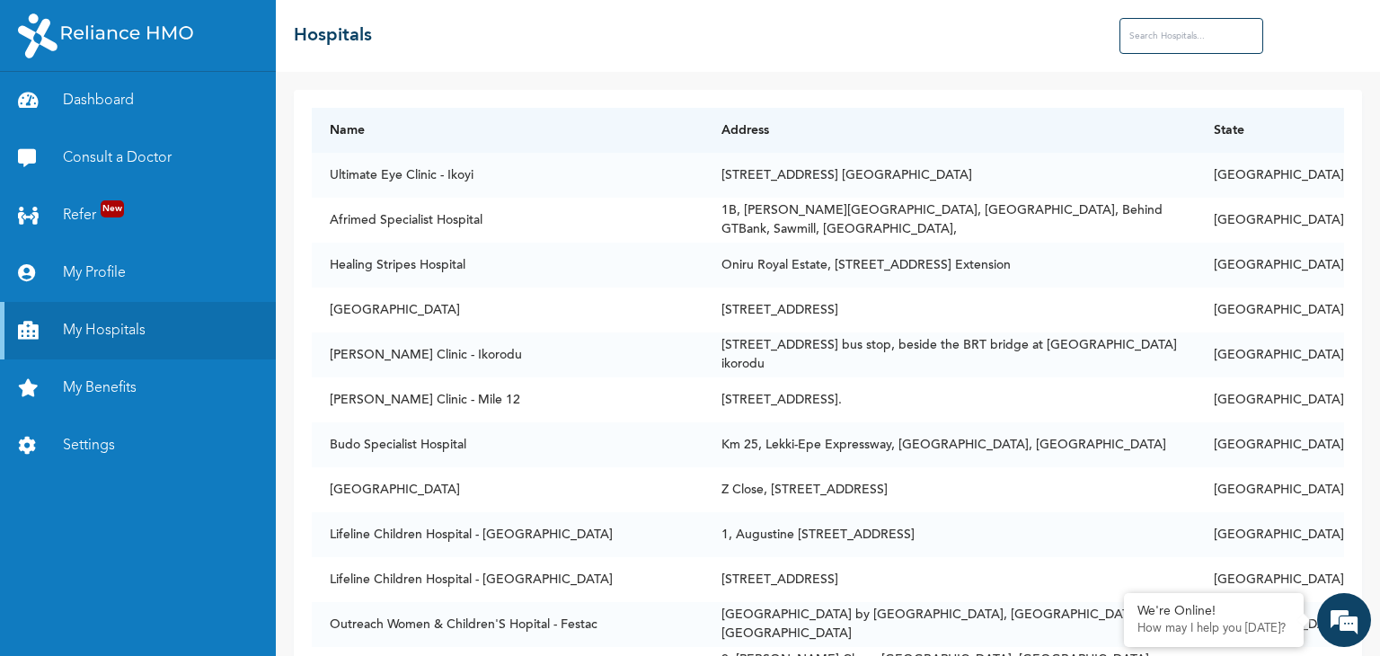
click at [1177, 34] on input "text" at bounding box center [1192, 36] width 144 height 36
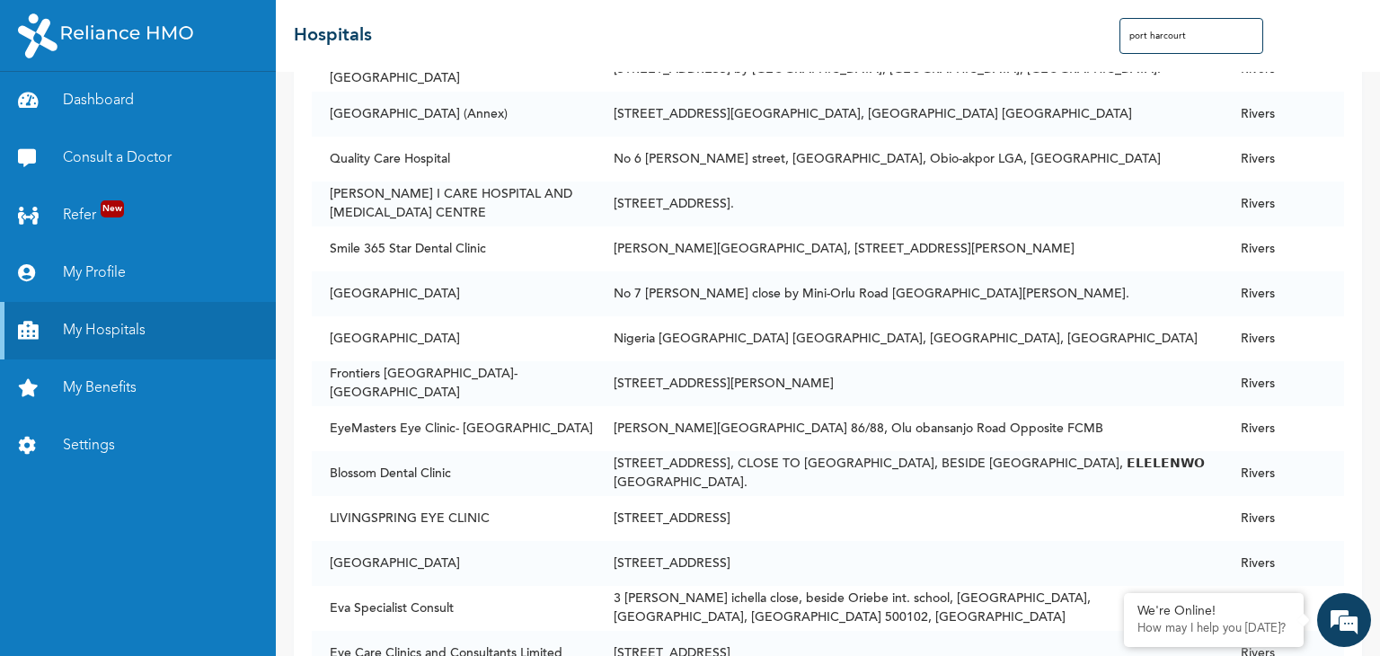
scroll to position [4108, 0]
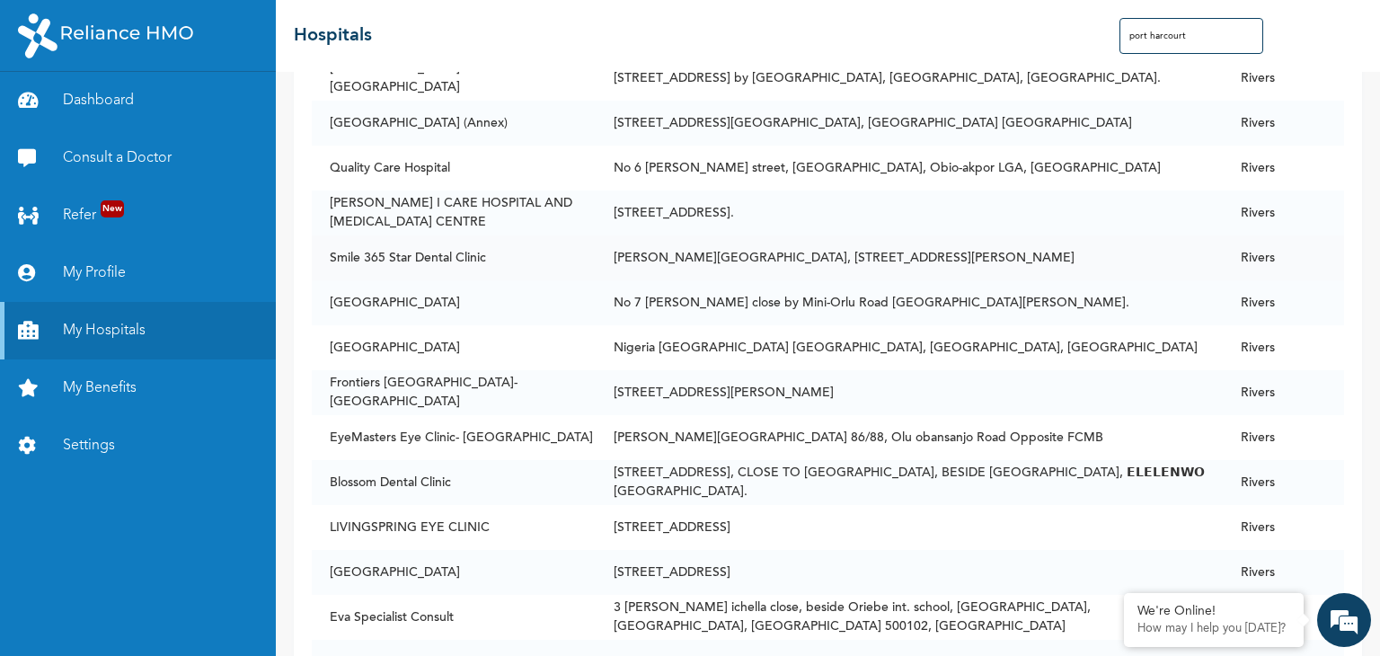
type input "port harcourt"
click at [805, 255] on td "[PERSON_NAME][GEOGRAPHIC_DATA], [STREET_ADDRESS][PERSON_NAME]" at bounding box center [909, 257] width 627 height 45
